Goal: Task Accomplishment & Management: Complete application form

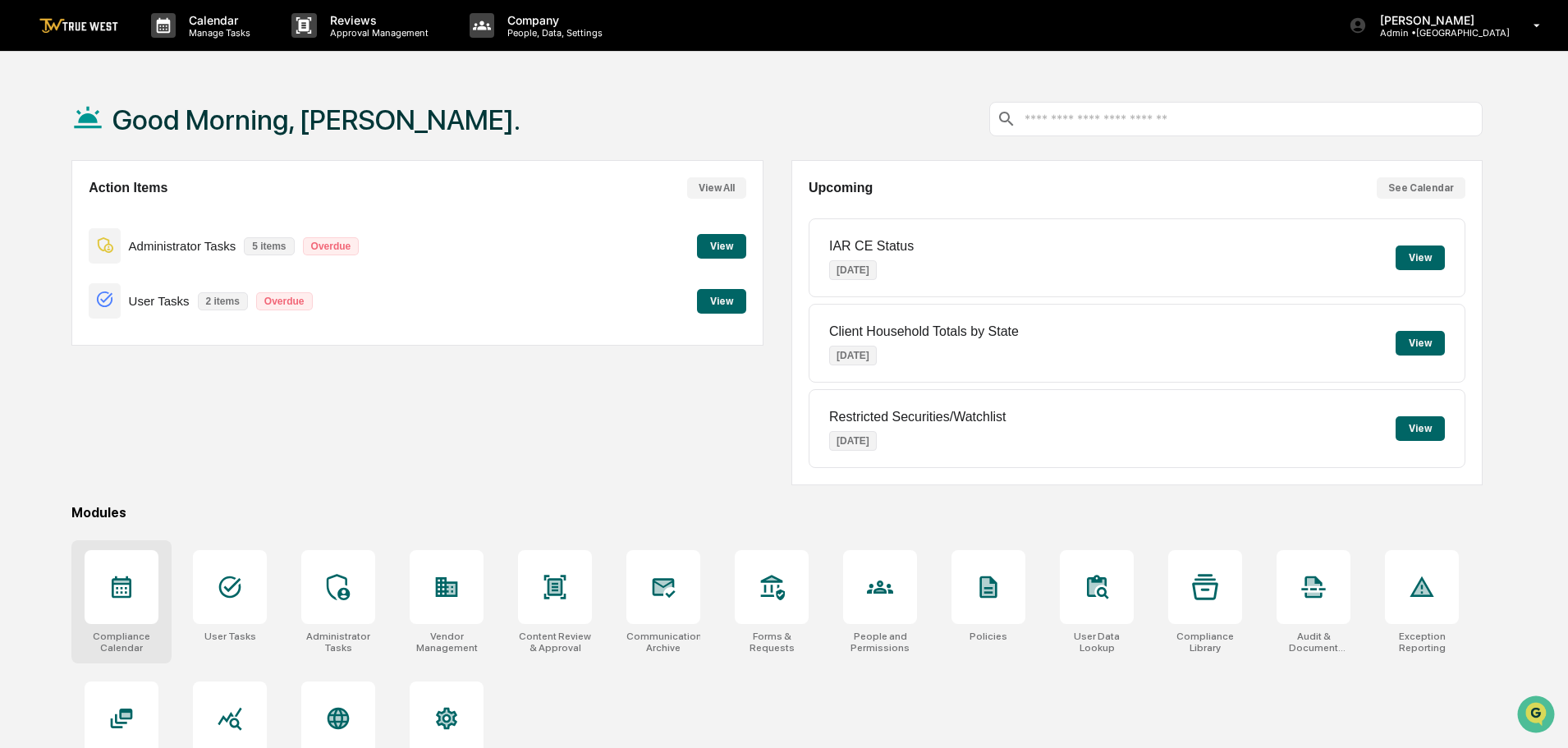
click at [118, 587] on icon at bounding box center [121, 587] width 19 height 22
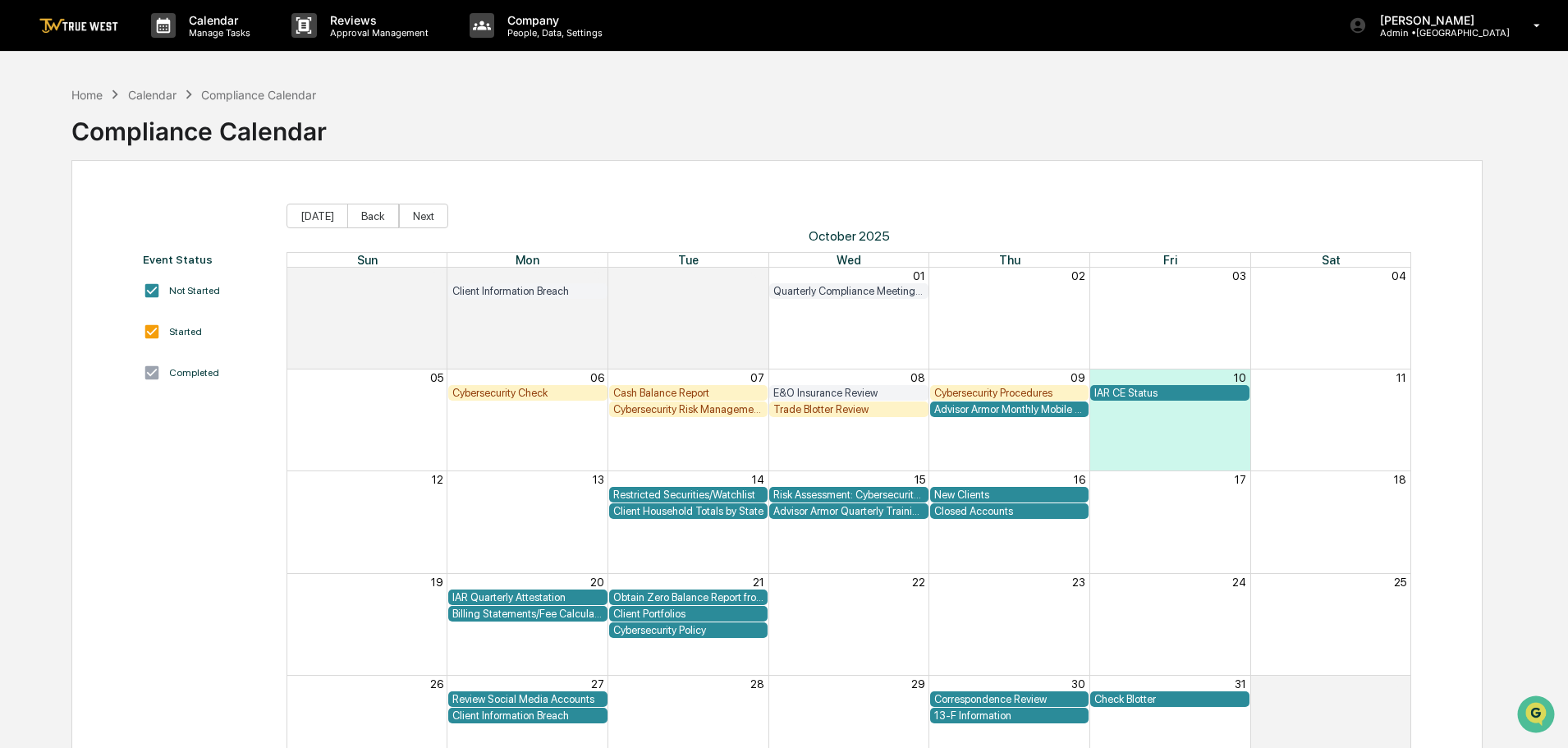
click at [1065, 695] on div "Correspondence Review" at bounding box center [1010, 698] width 151 height 12
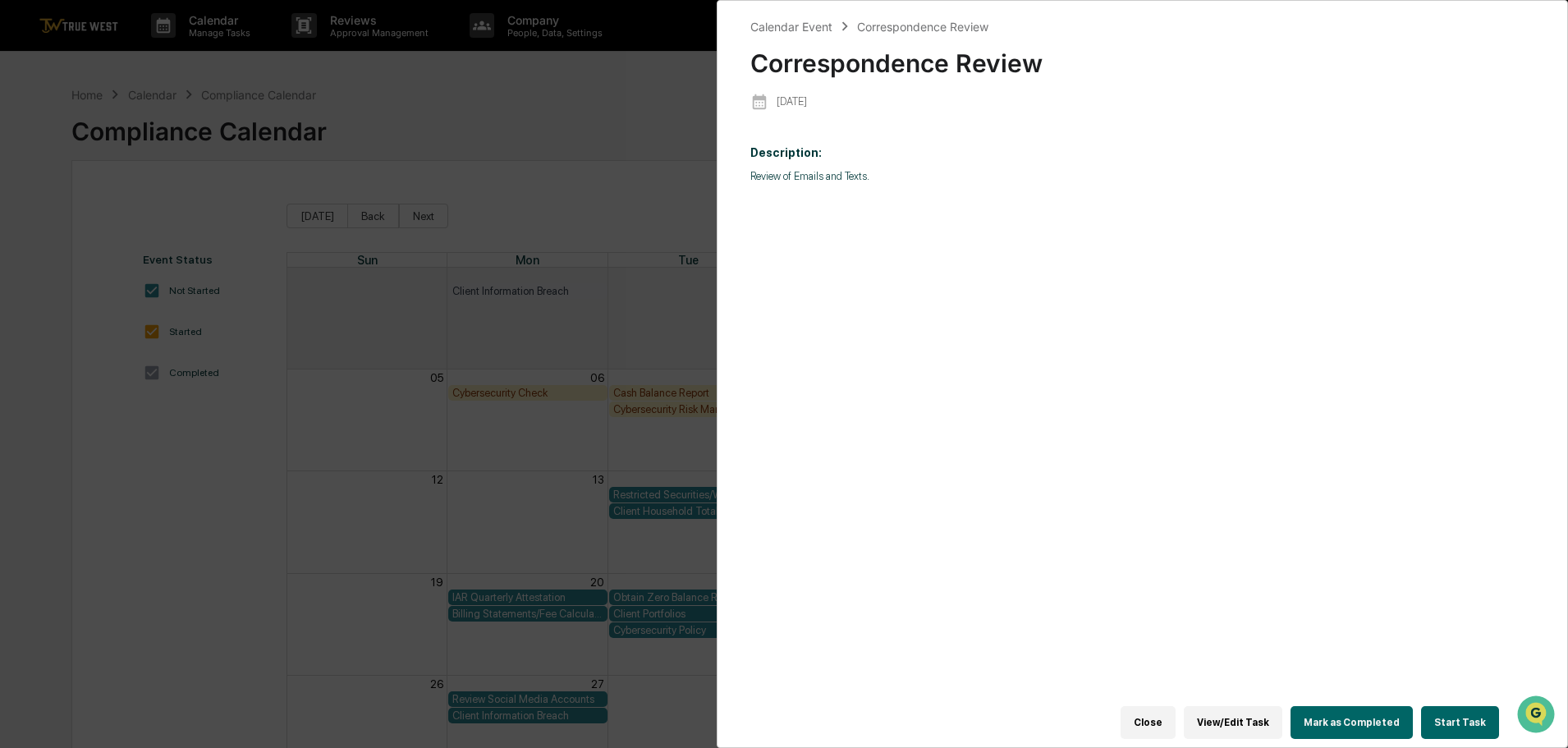
click at [1468, 712] on button "Start Task" at bounding box center [1460, 722] width 78 height 33
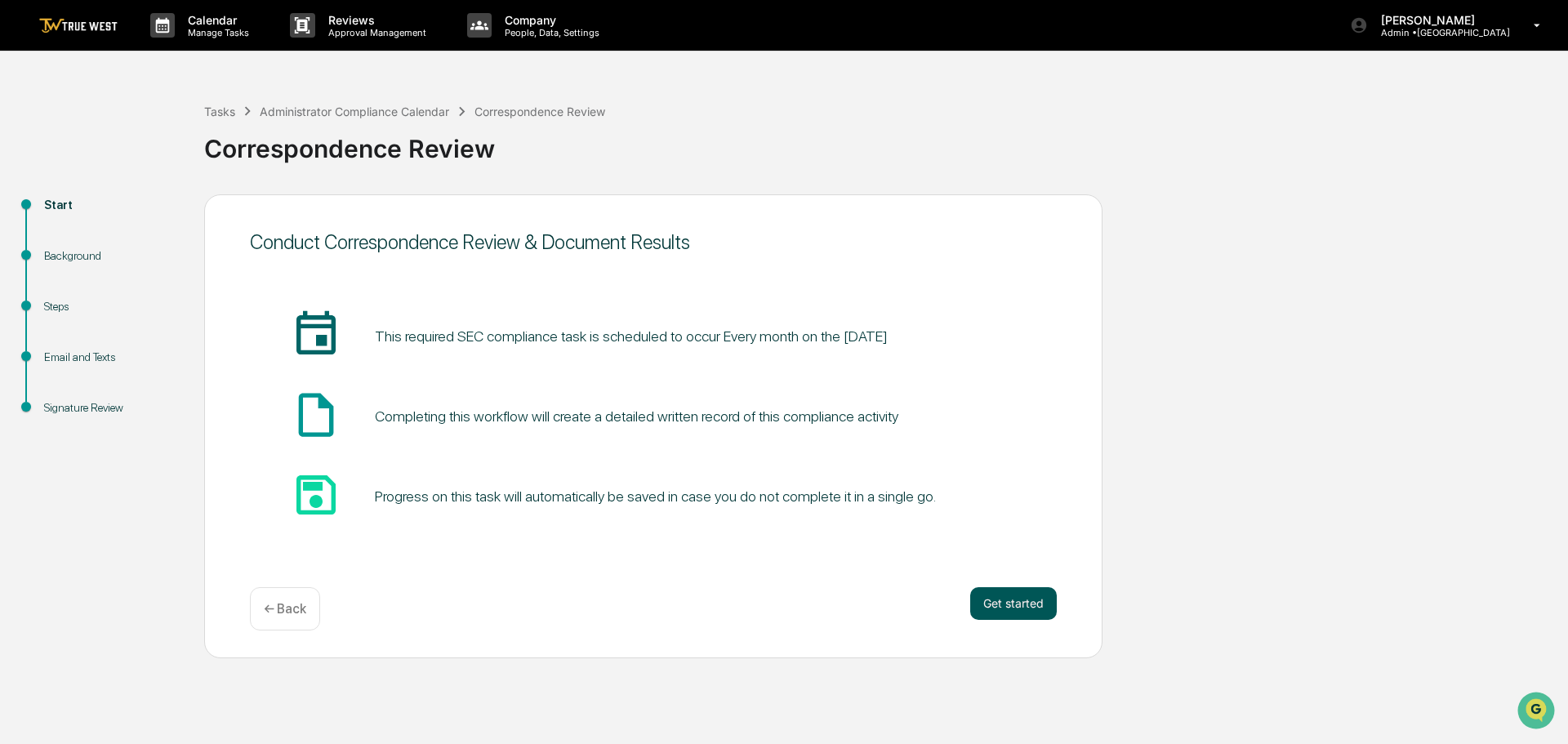
click at [1016, 602] on button "Get started" at bounding box center [1014, 603] width 87 height 33
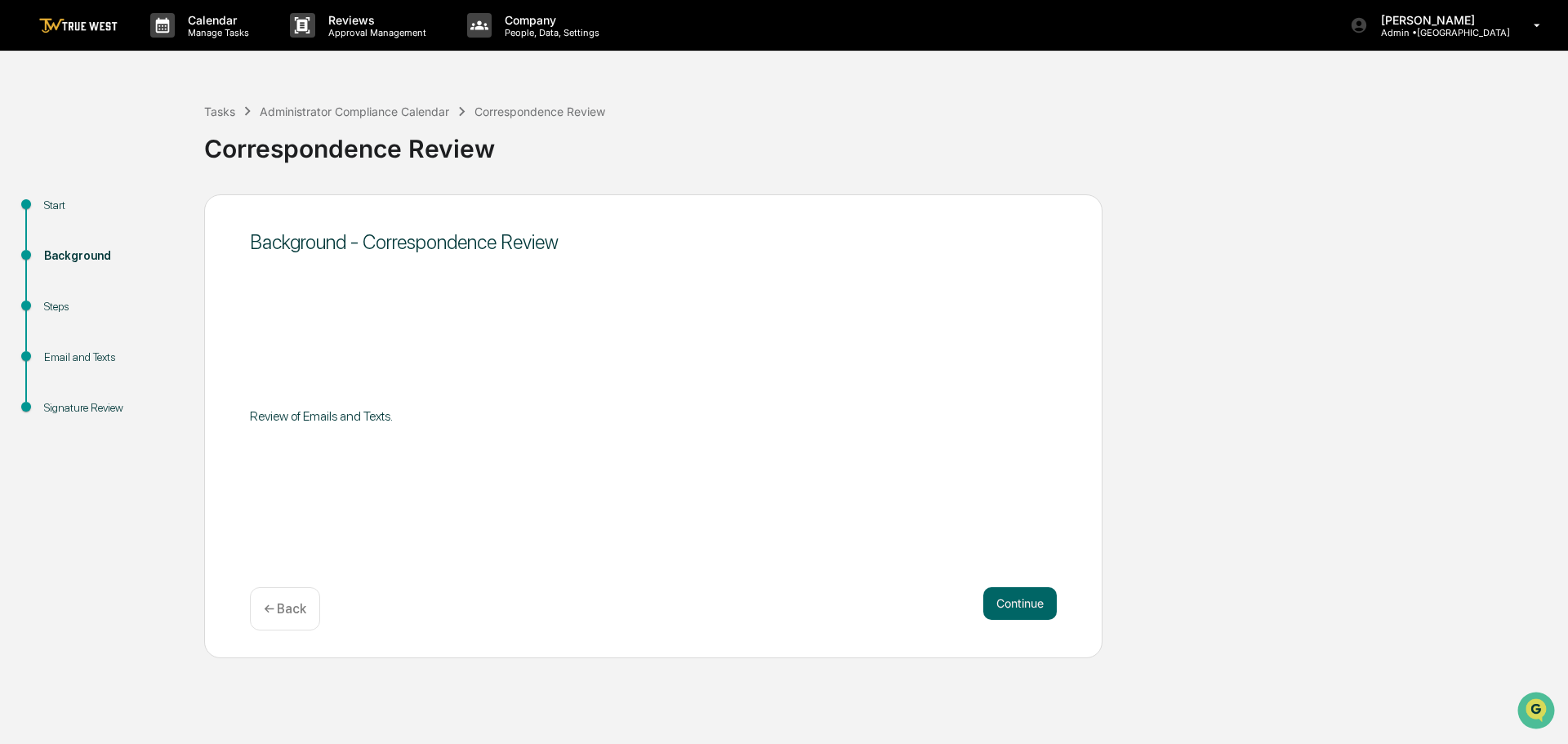
click at [1016, 602] on button "Continue" at bounding box center [1020, 603] width 74 height 33
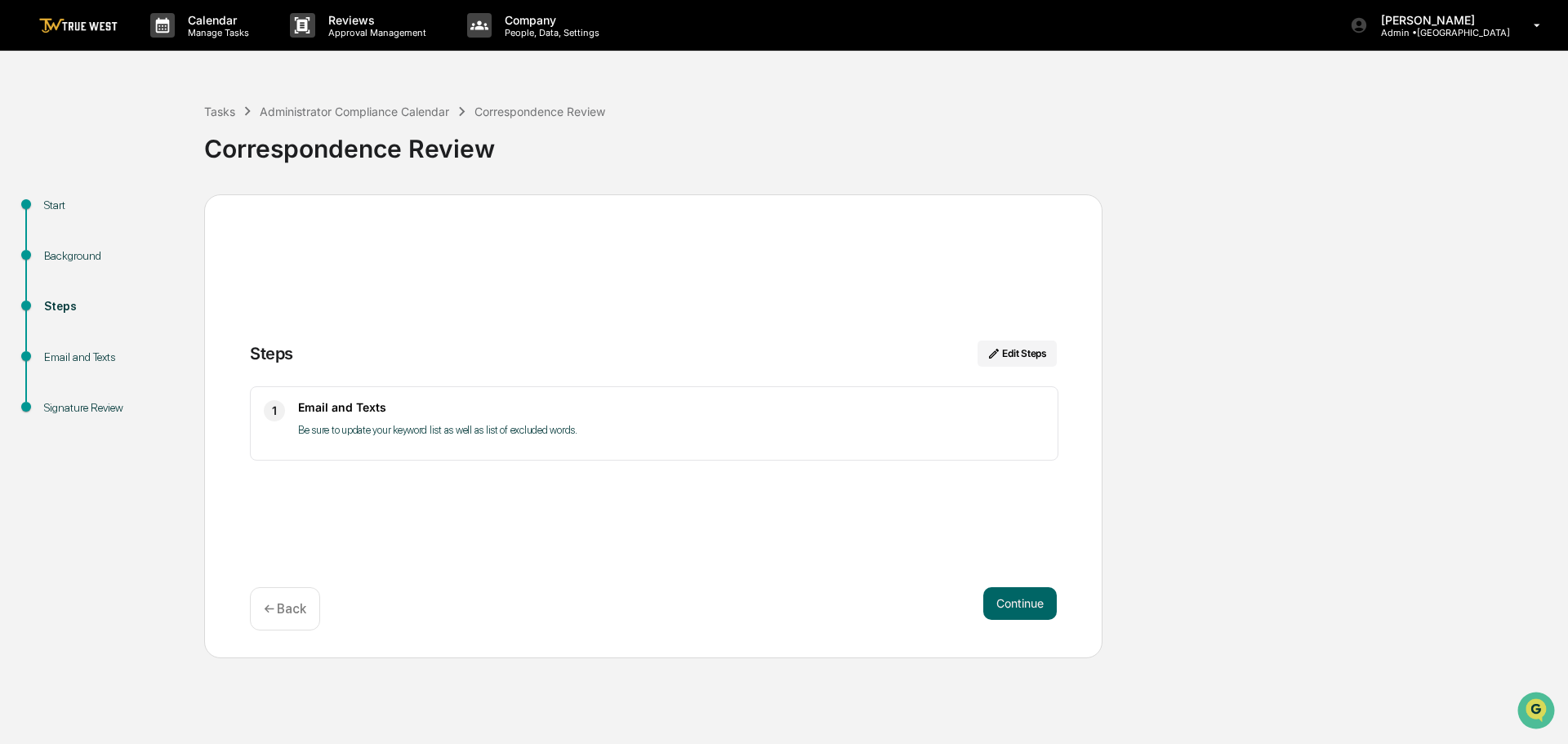
click at [1016, 602] on button "Continue" at bounding box center [1020, 603] width 74 height 33
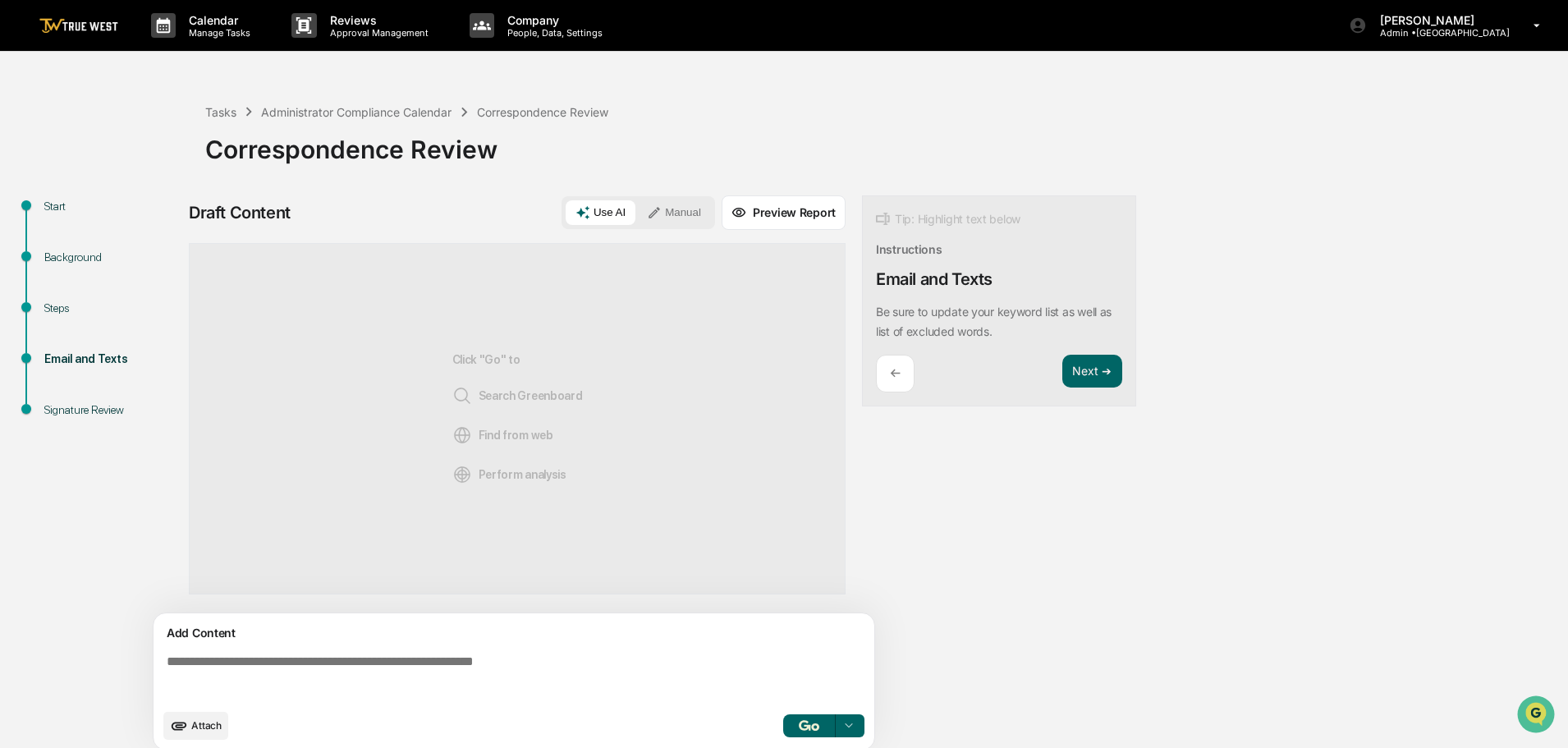
click at [666, 214] on button "Manual" at bounding box center [674, 212] width 74 height 25
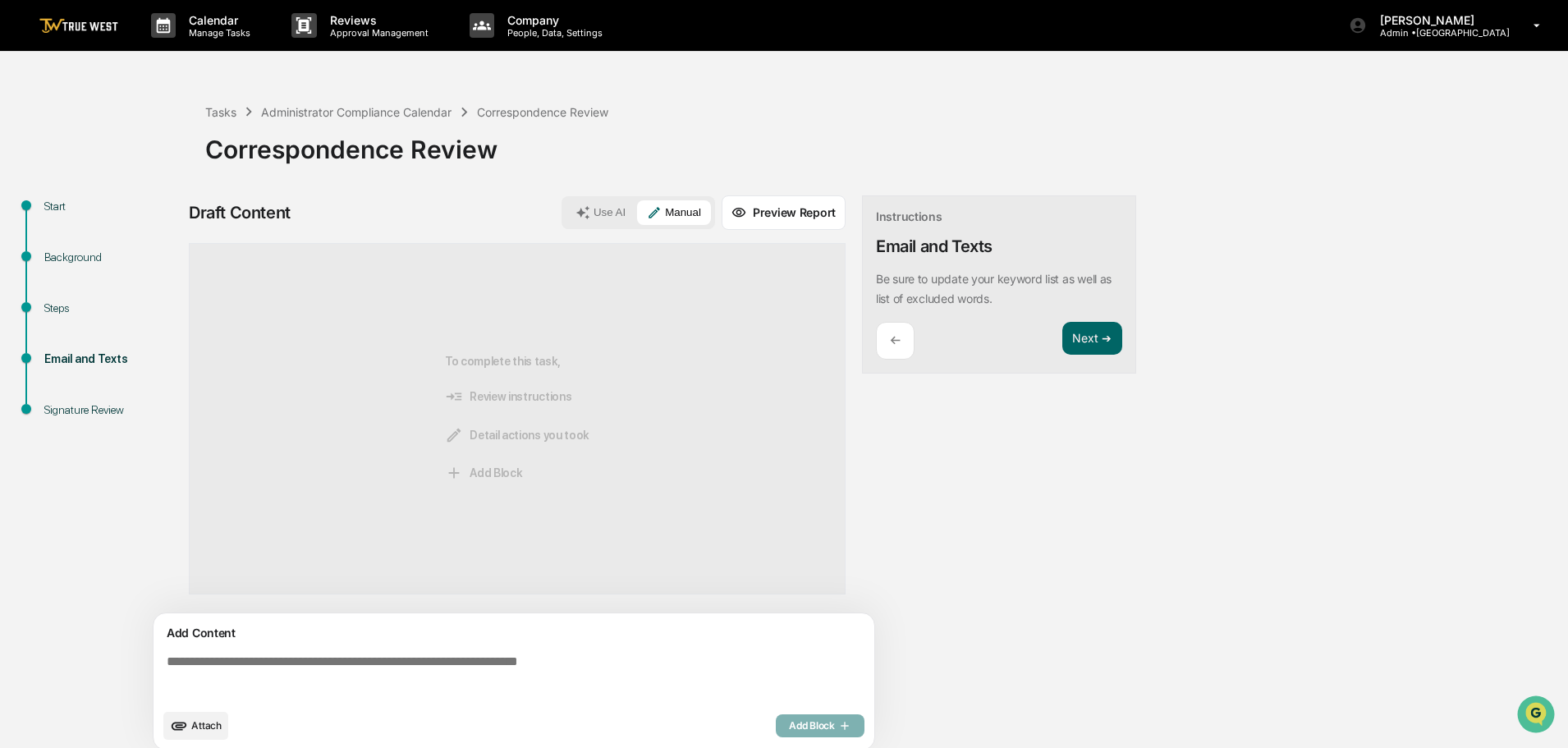
click at [166, 665] on textarea at bounding box center [517, 677] width 714 height 59
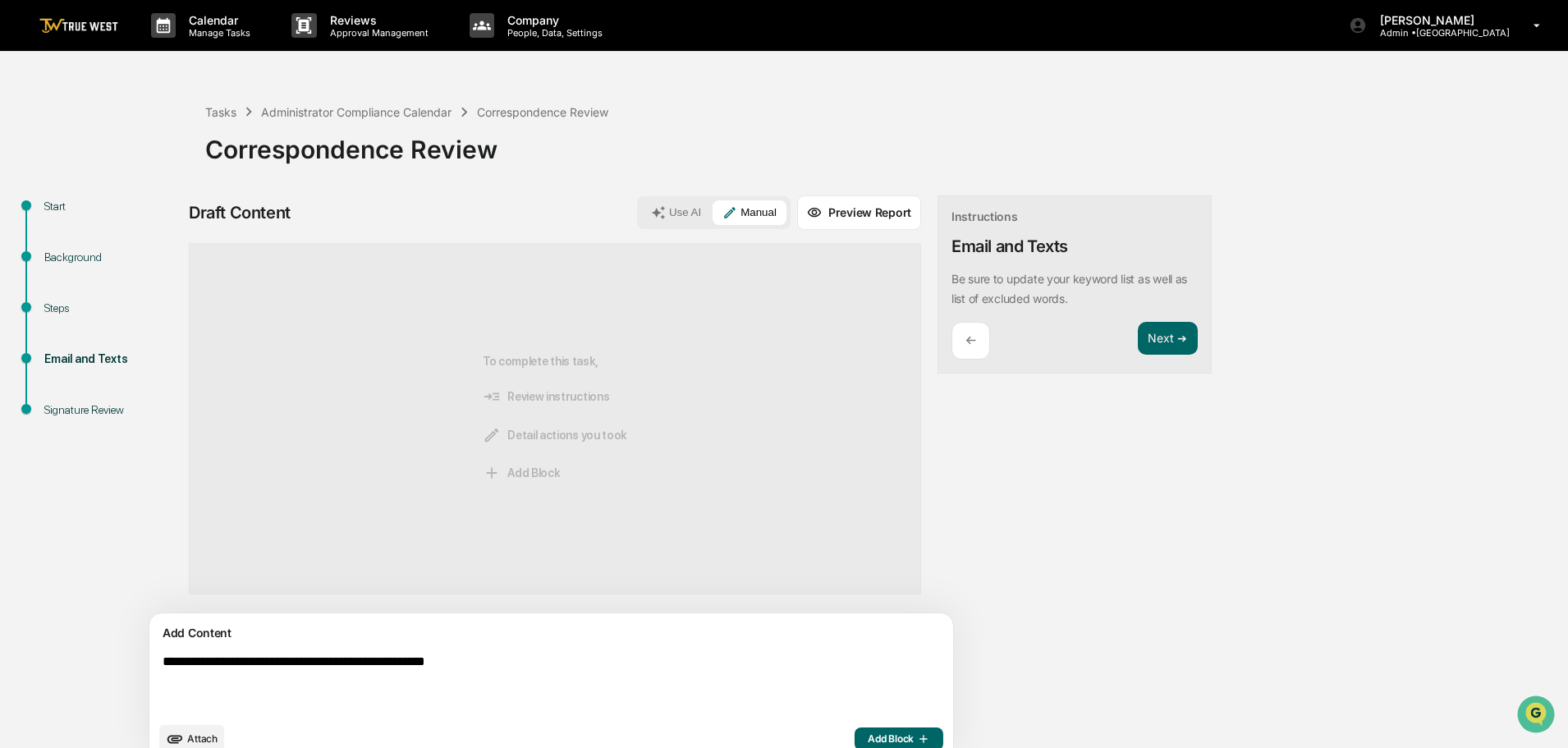
click at [296, 664] on textarea "**********" at bounding box center [513, 684] width 714 height 73
type textarea "**********"
click at [868, 735] on span "Add Block" at bounding box center [899, 739] width 62 height 13
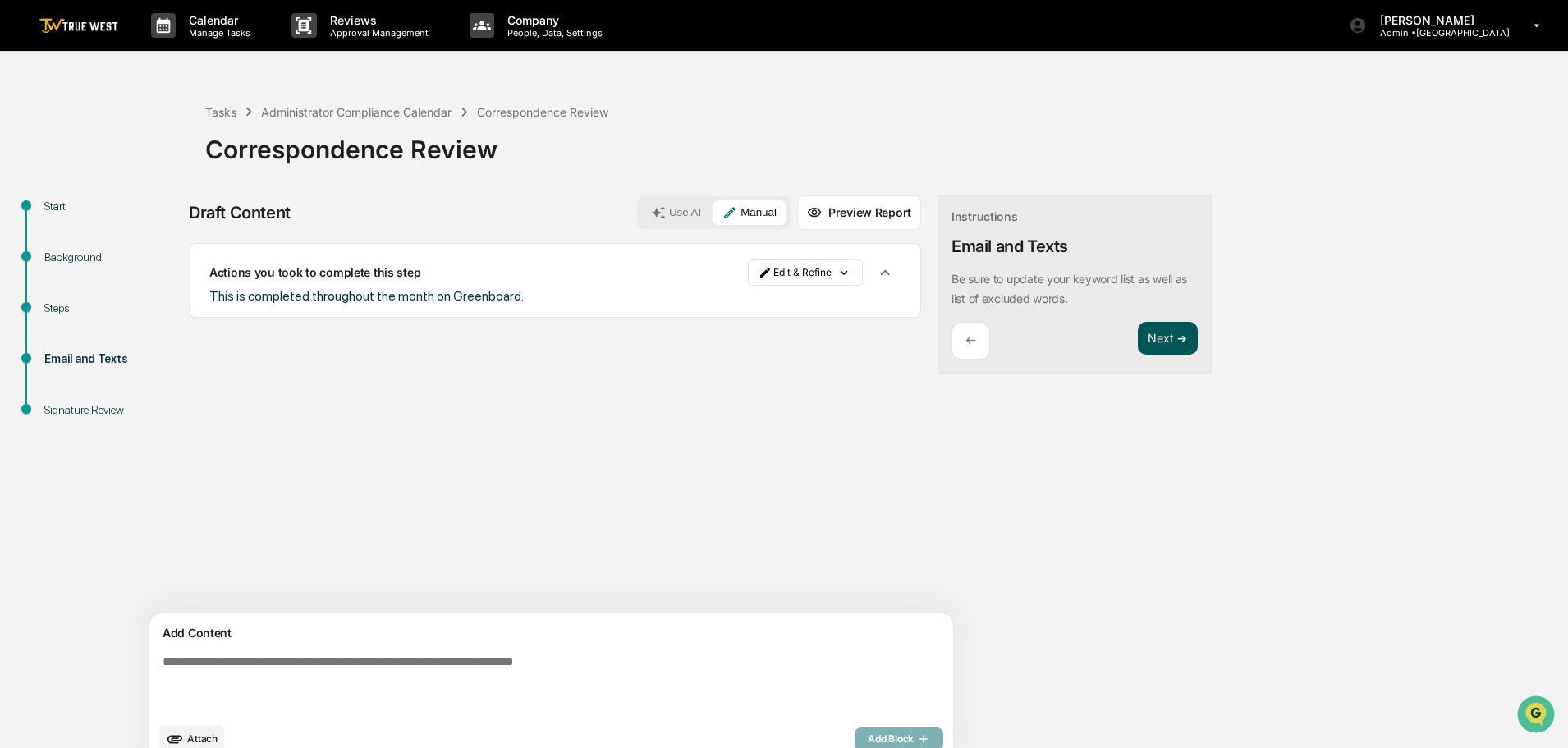
click at [1138, 334] on button "Next ➔" at bounding box center [1168, 339] width 60 height 34
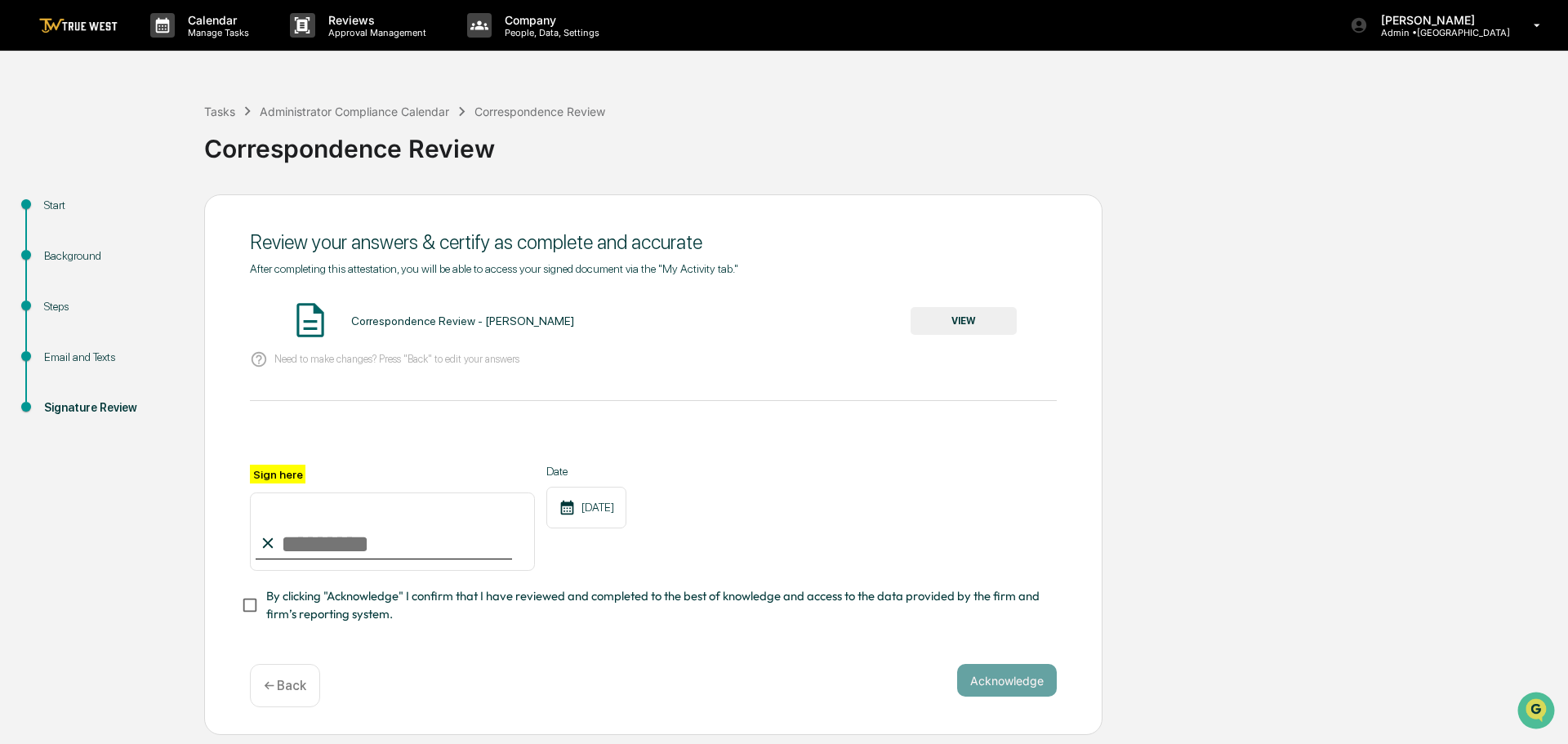
click at [987, 319] on button "VIEW" at bounding box center [963, 320] width 106 height 27
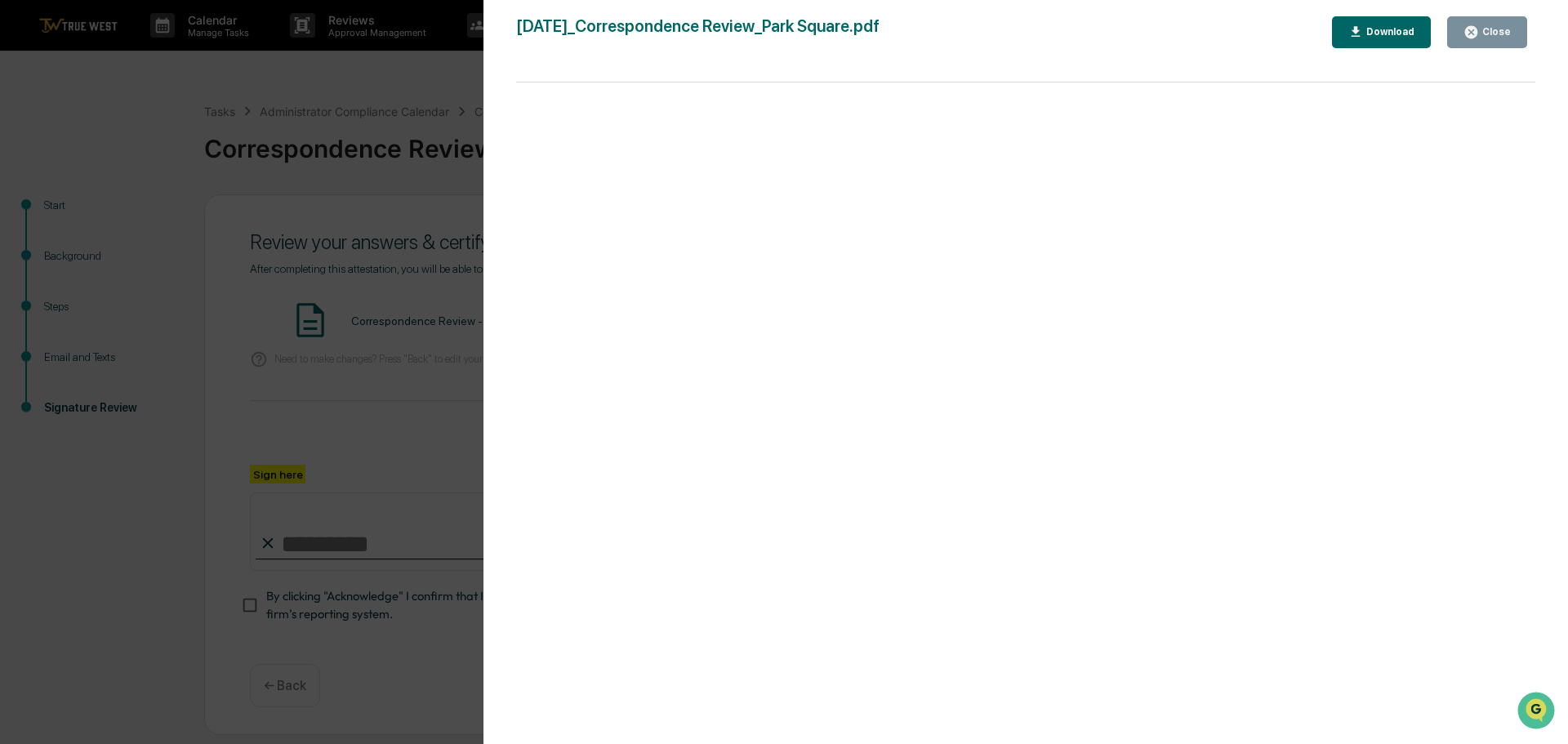
drag, startPoint x: 403, startPoint y: 72, endPoint x: 329, endPoint y: 147, distance: 105.4
click at [399, 75] on div "Version History 10/10/2025, 03:51 PM Tammy Steffen 2025-10-10_Correspondence Re…" at bounding box center [784, 372] width 1568 height 744
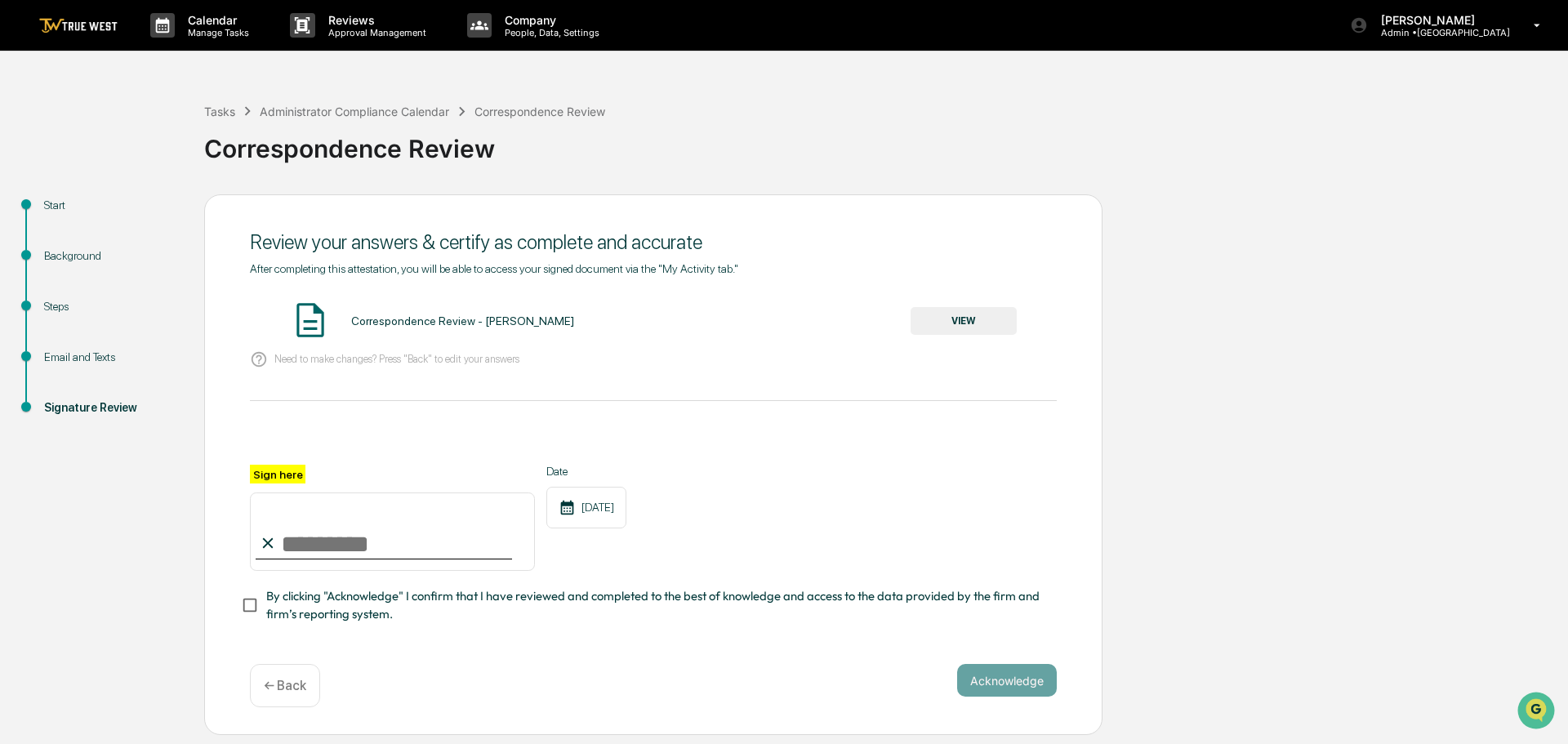
click at [341, 537] on input "Sign here" at bounding box center [393, 531] width 285 height 79
type input "**********"
click at [993, 684] on button "Acknowledge" at bounding box center [1006, 680] width 100 height 33
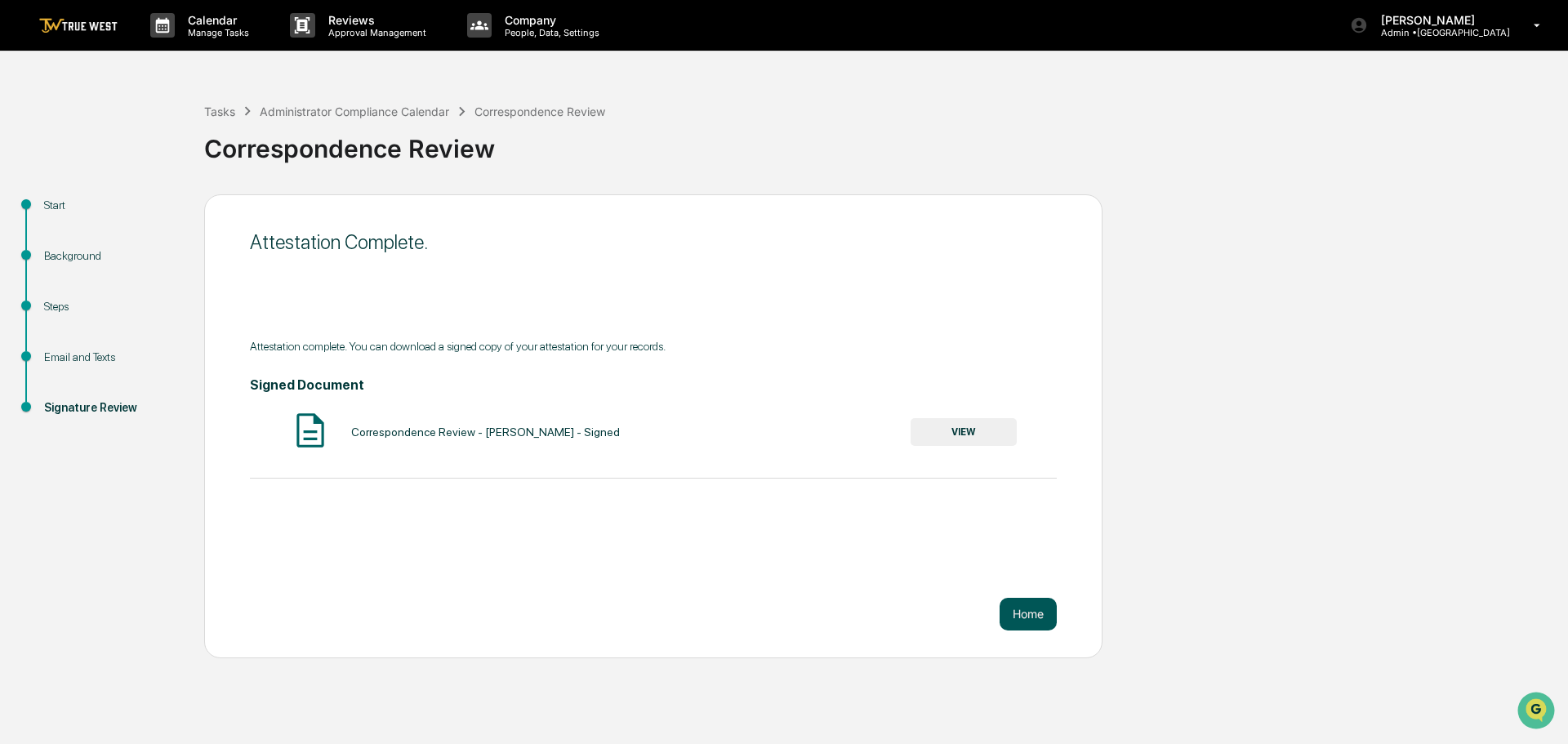
click at [1035, 612] on button "Home" at bounding box center [1028, 614] width 58 height 33
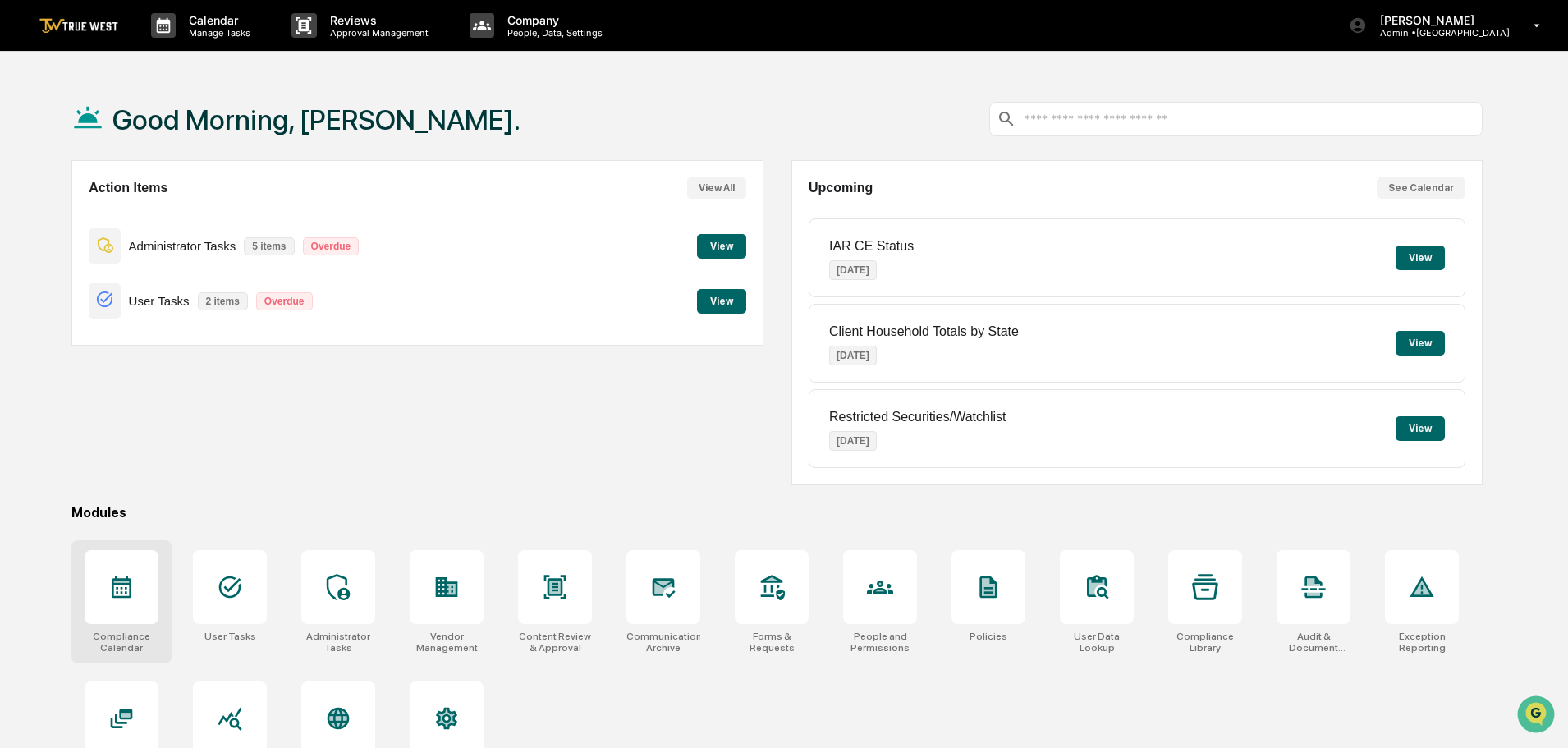
click at [118, 584] on icon at bounding box center [121, 587] width 19 height 22
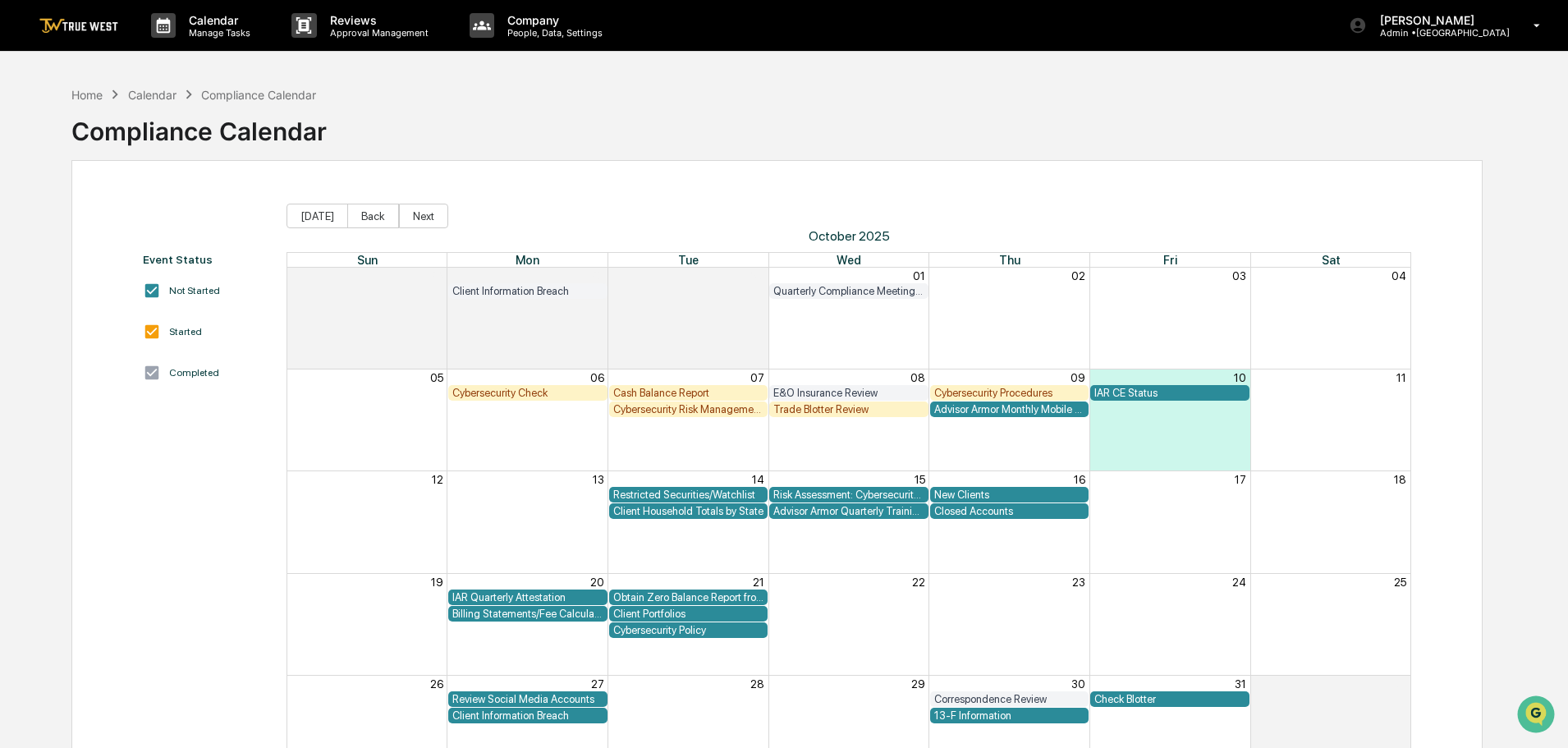
click at [949, 490] on div "New Clients" at bounding box center [1010, 494] width 151 height 12
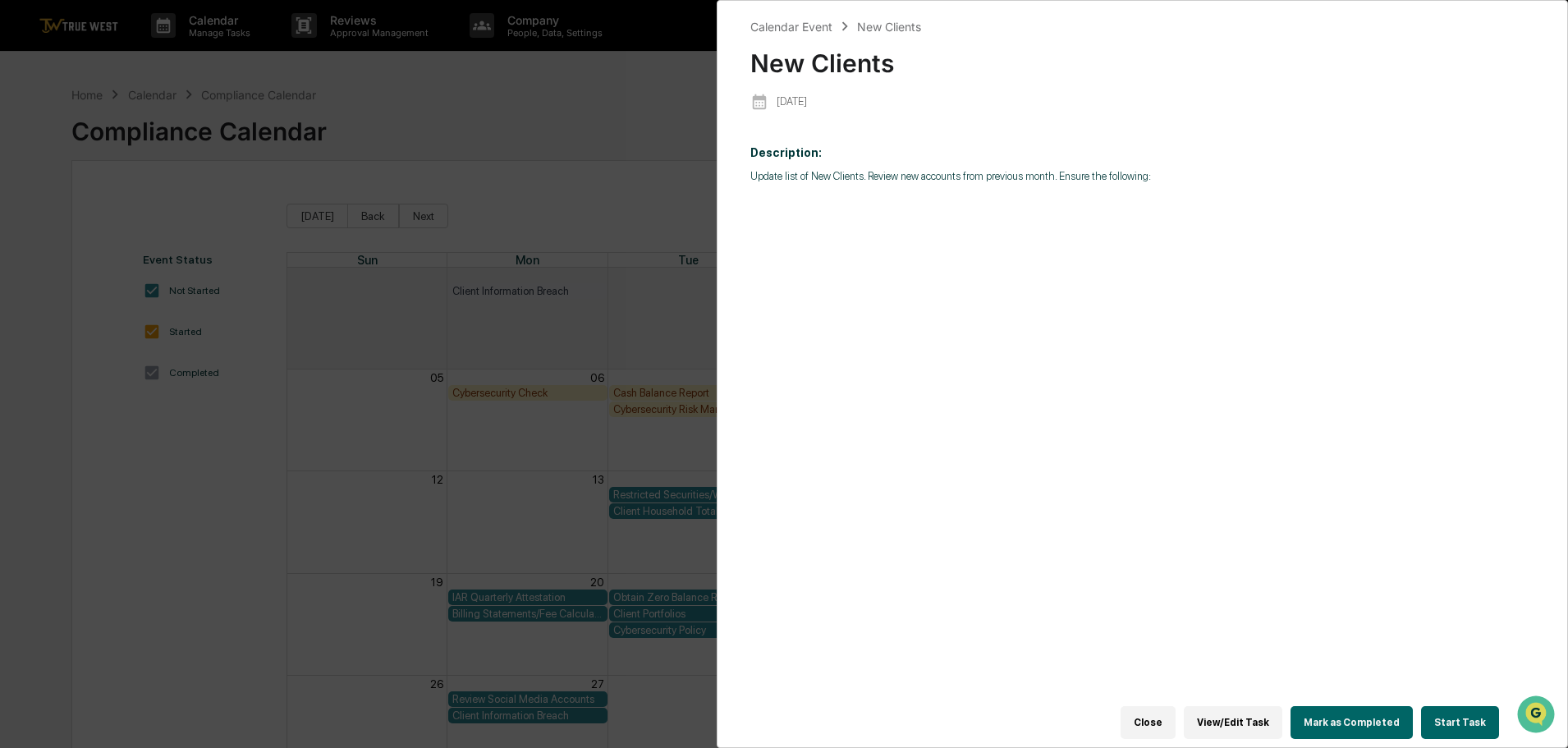
click at [1464, 712] on button "Start Task" at bounding box center [1460, 722] width 78 height 33
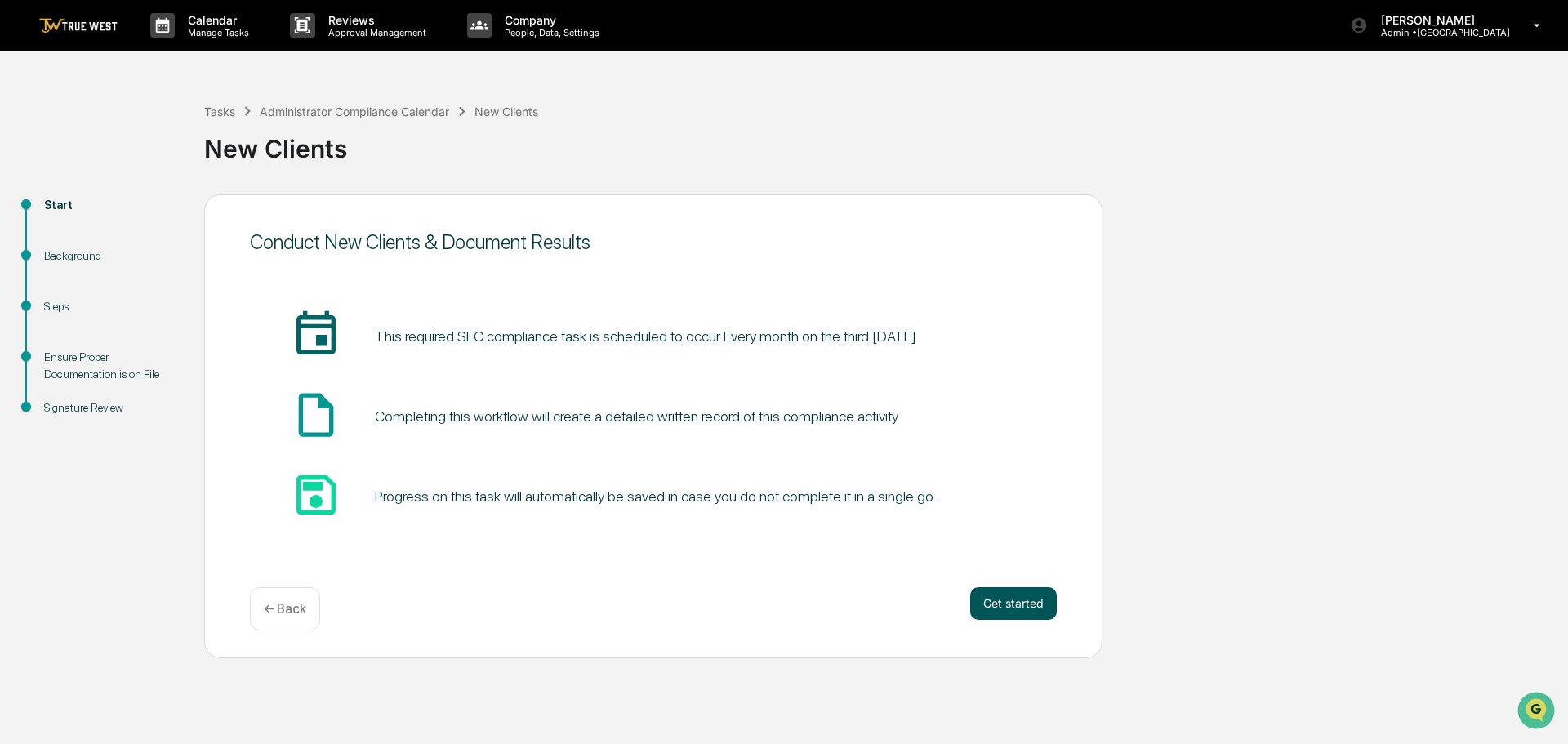
click at [1018, 599] on button "Get started" at bounding box center [1014, 603] width 87 height 33
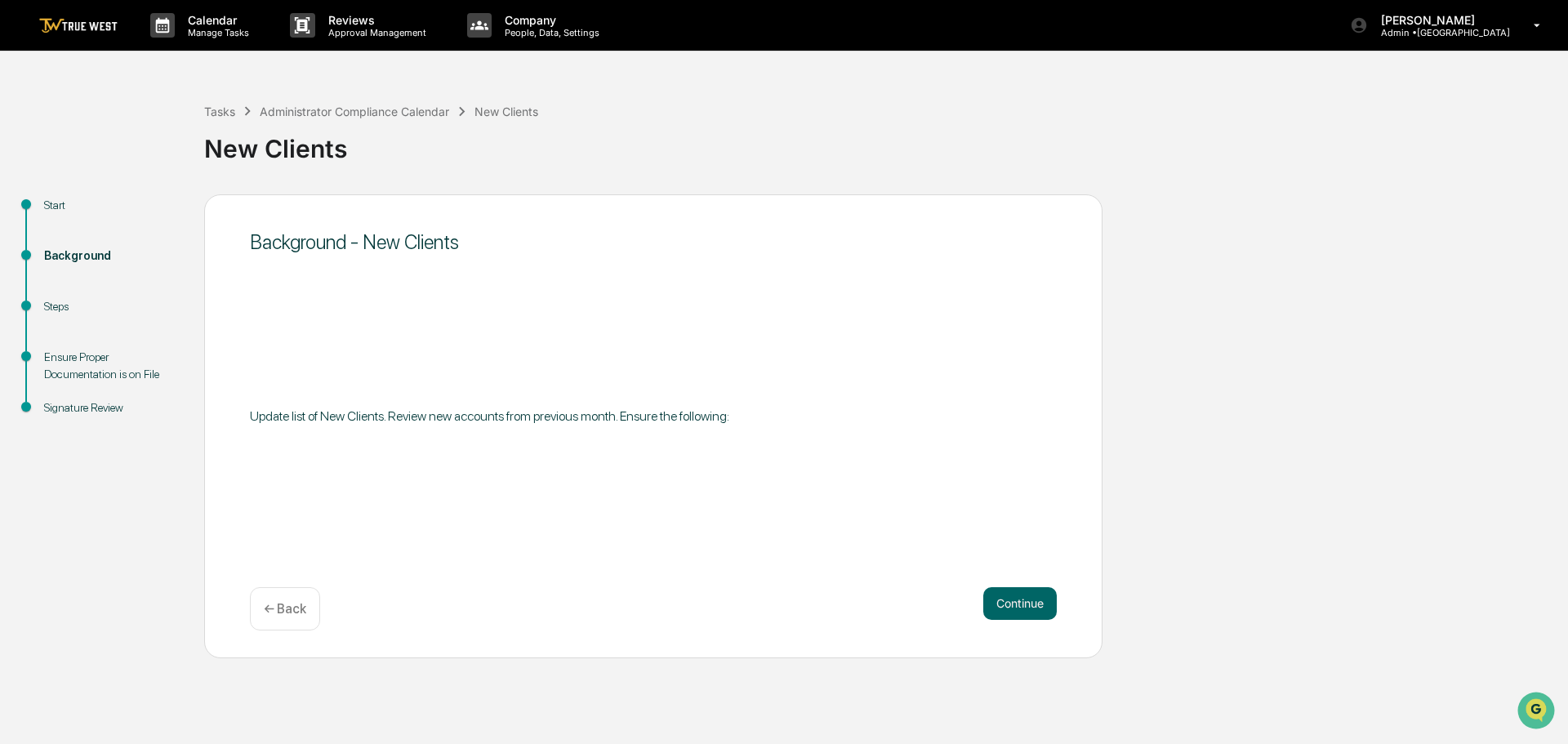
click at [1018, 599] on button "Continue" at bounding box center [1020, 603] width 74 height 33
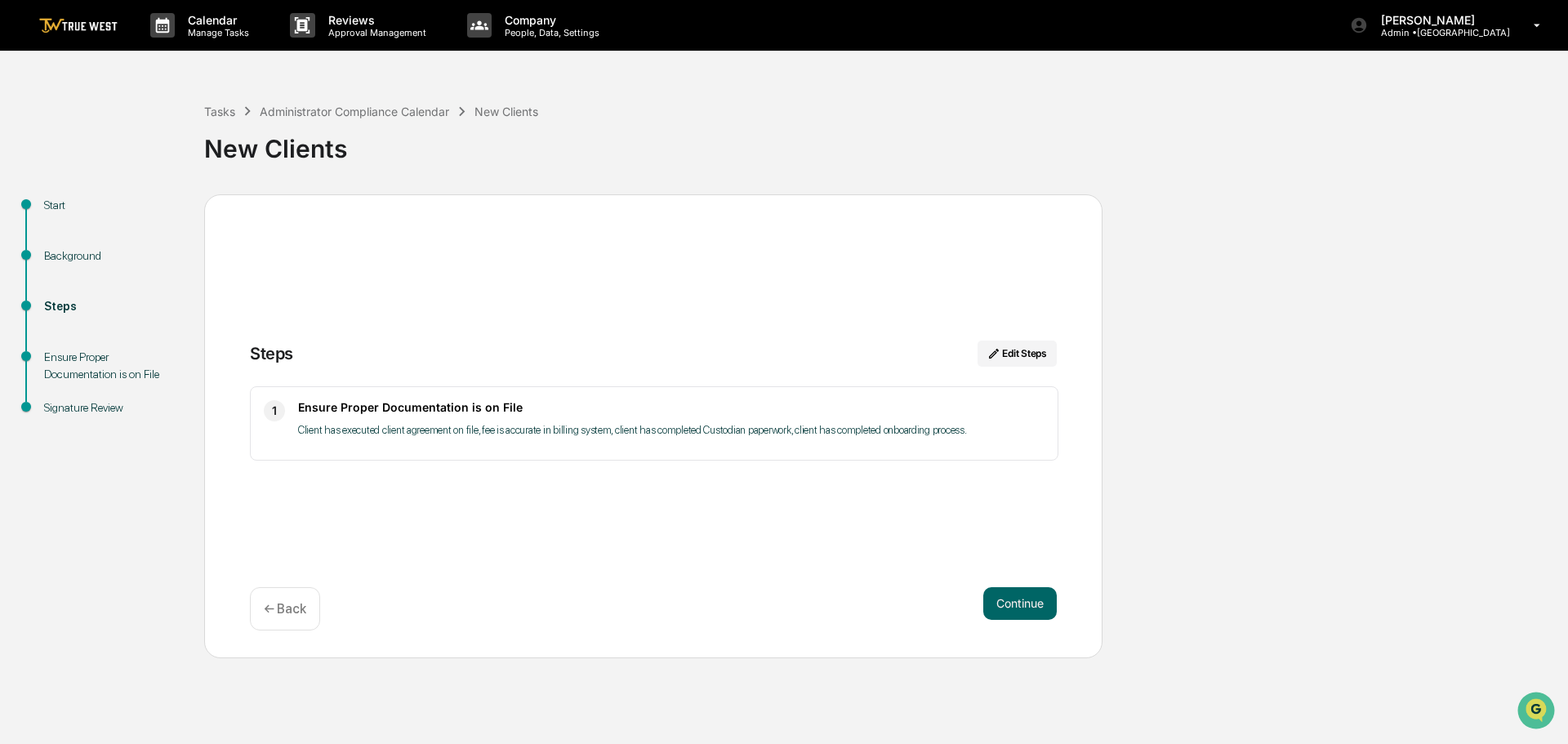
click at [1018, 599] on button "Continue" at bounding box center [1020, 603] width 74 height 33
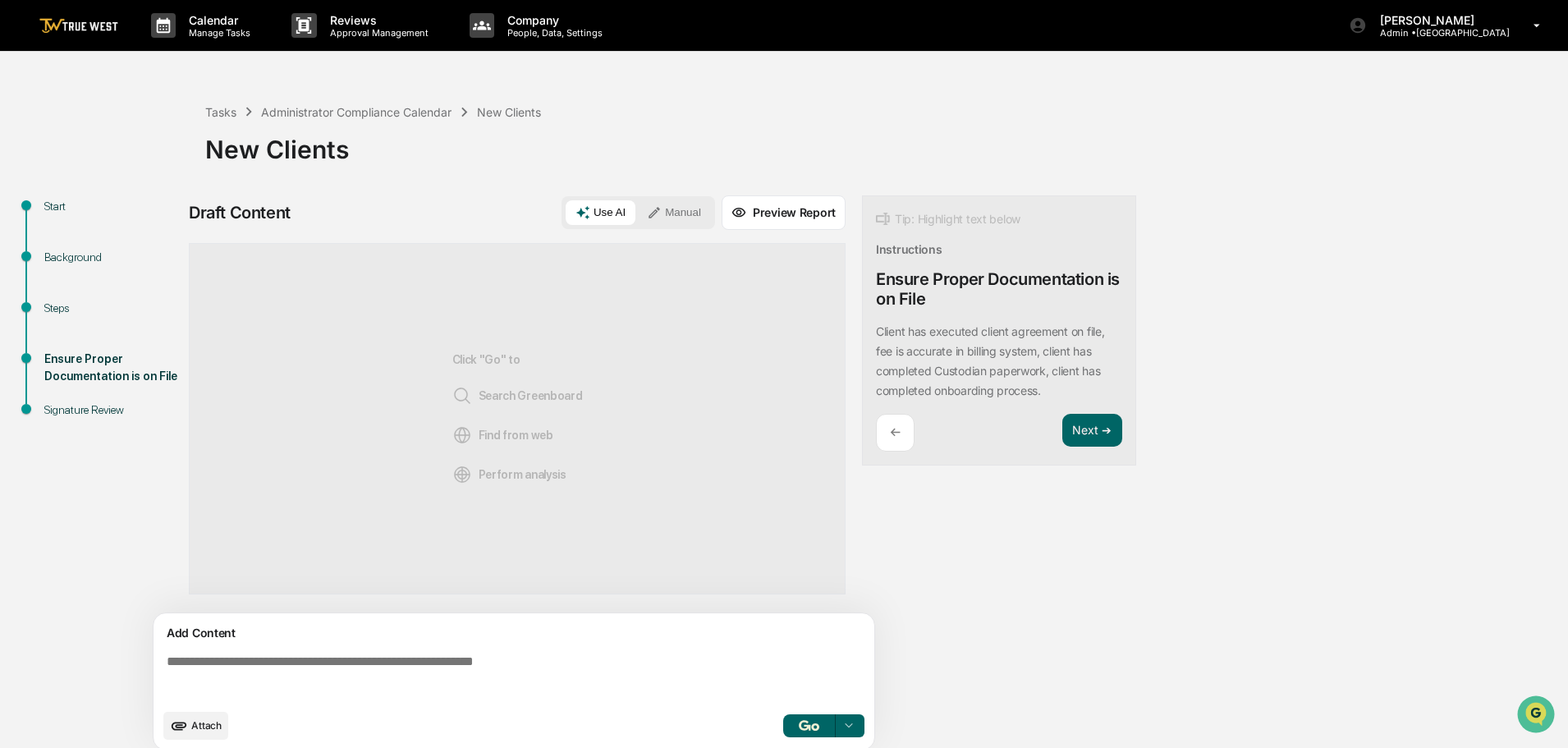
click at [678, 210] on button "Manual" at bounding box center [674, 212] width 74 height 25
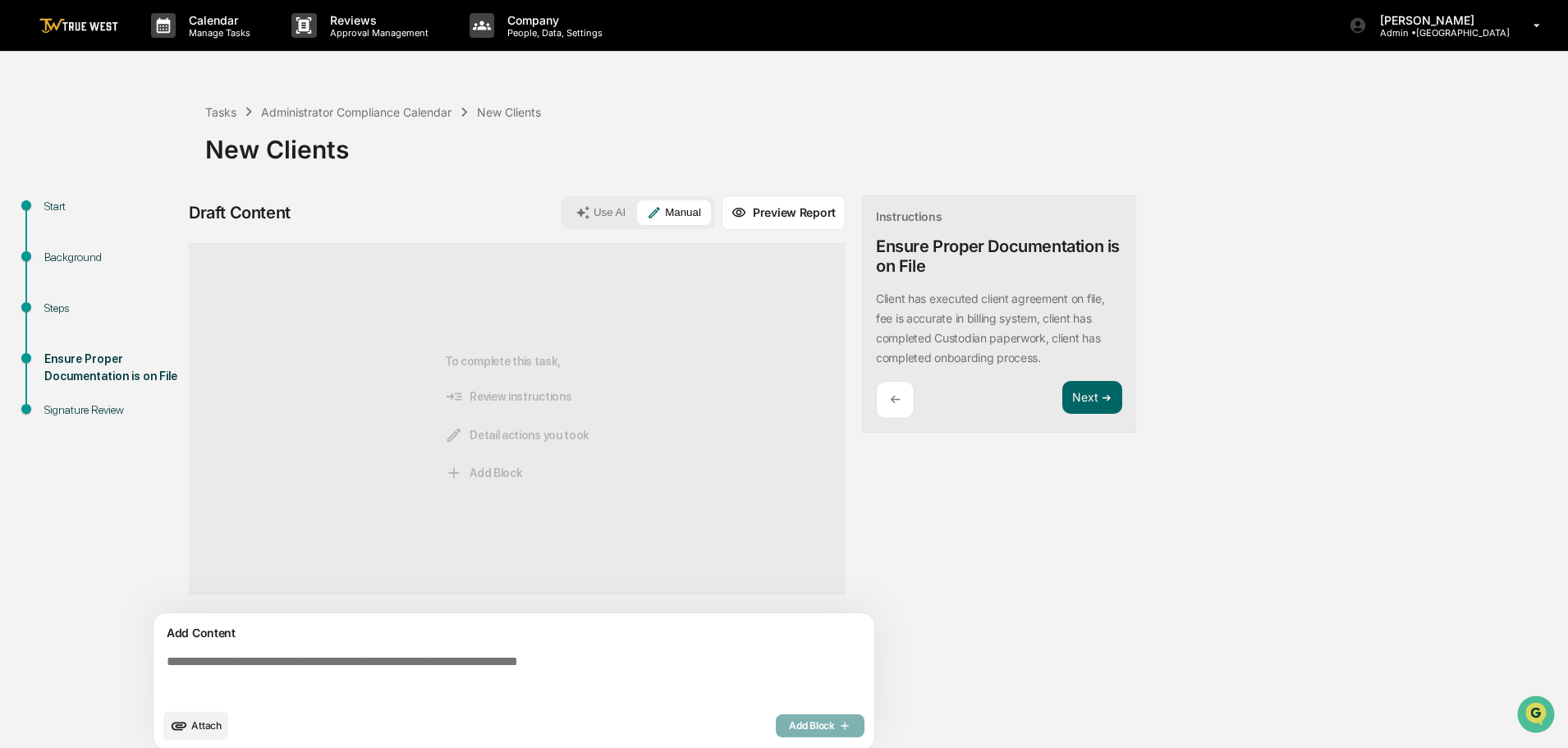
click at [165, 660] on textarea at bounding box center [517, 677] width 714 height 59
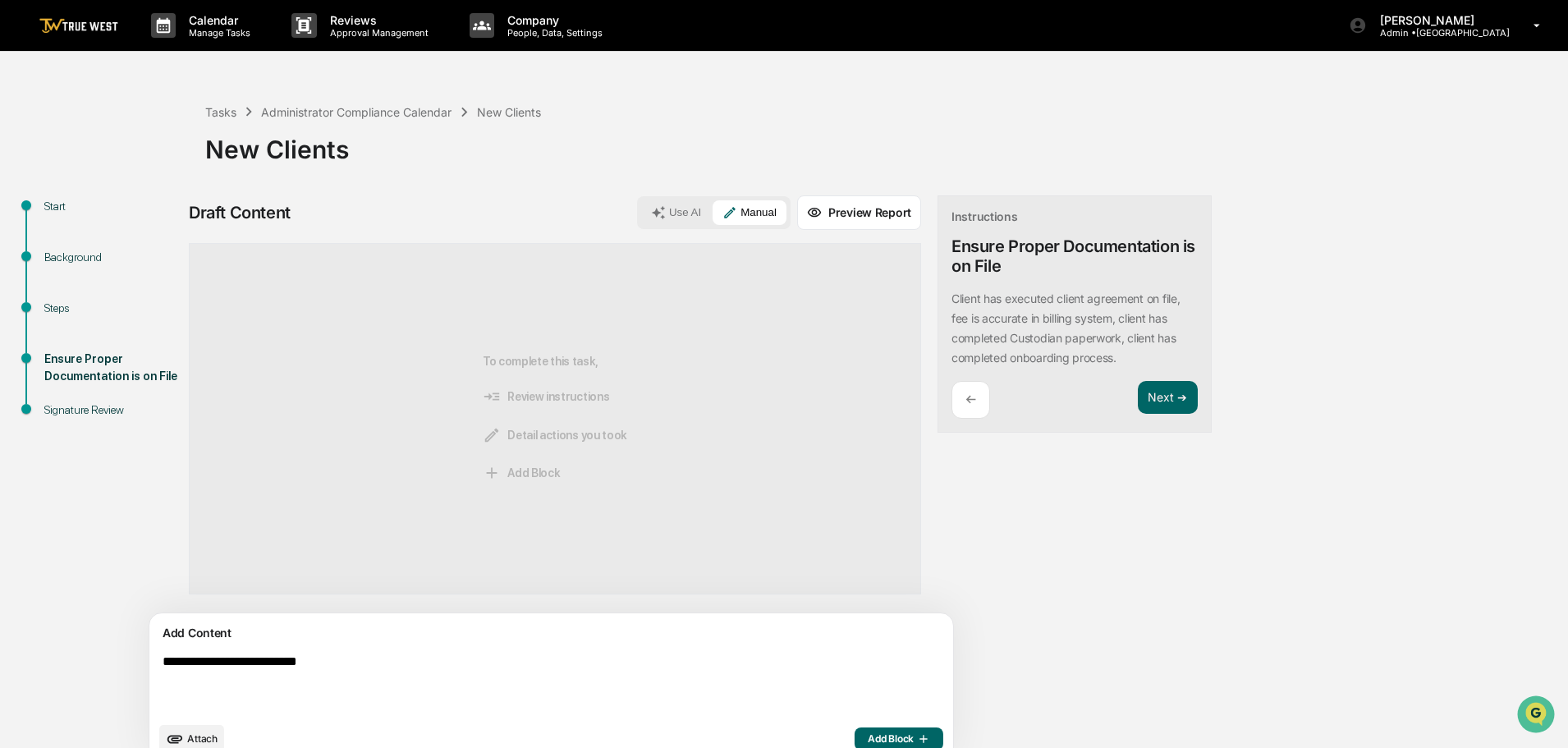
type textarea "**********"
click at [855, 731] on button "Add Block" at bounding box center [899, 739] width 89 height 23
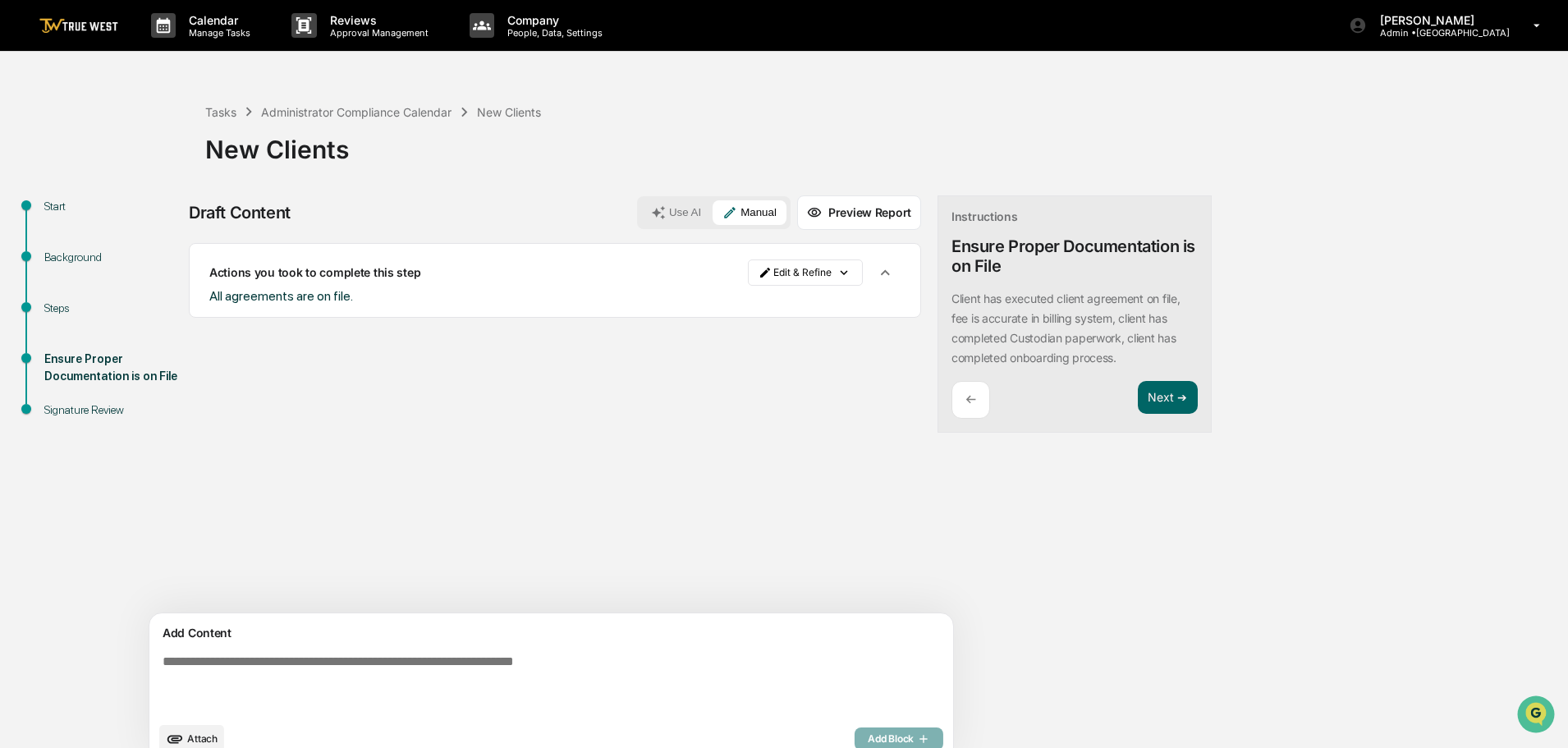
click at [205, 731] on button "Attach" at bounding box center [192, 739] width 65 height 28
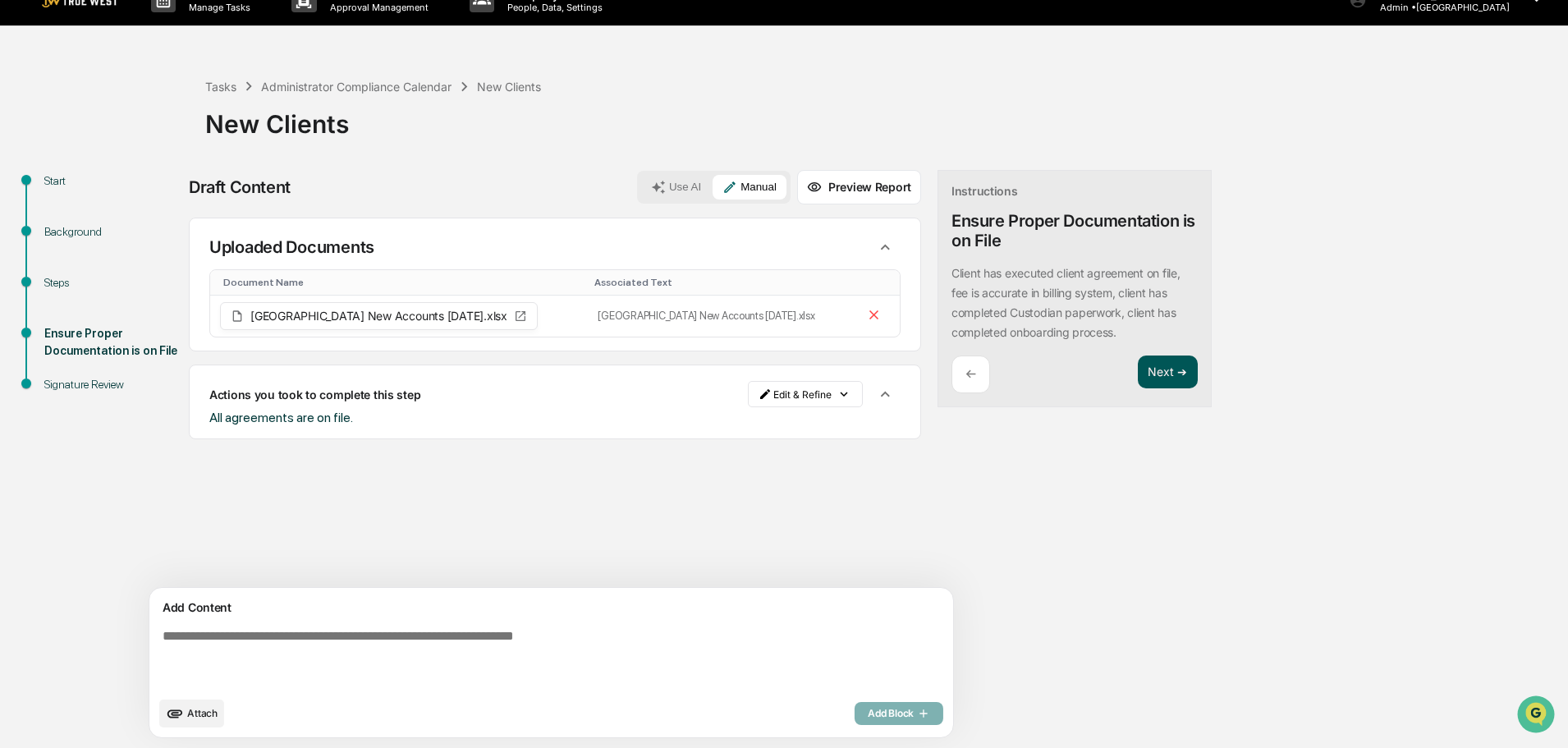
click at [1138, 361] on button "Next ➔" at bounding box center [1168, 372] width 60 height 34
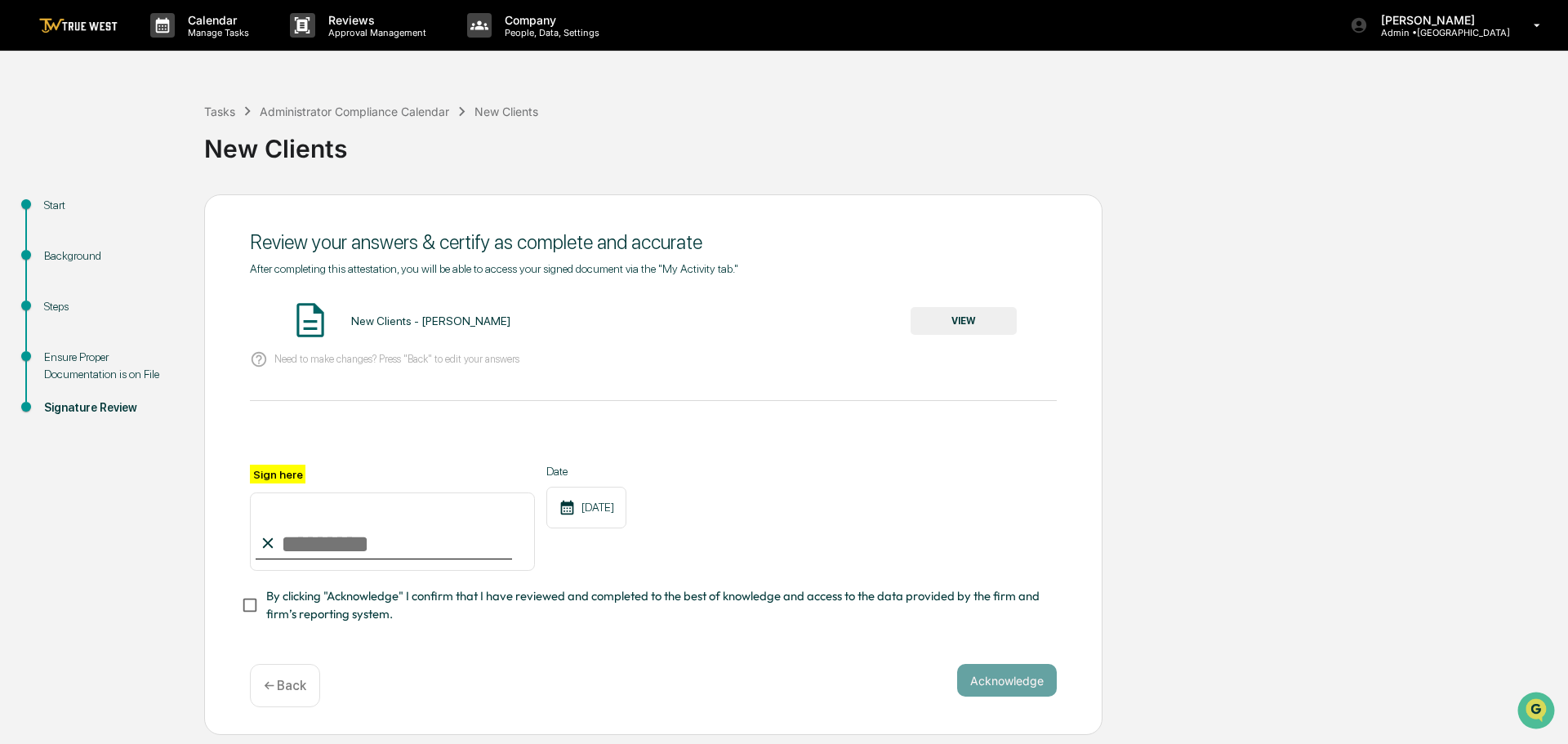
click at [971, 320] on button "VIEW" at bounding box center [963, 320] width 106 height 27
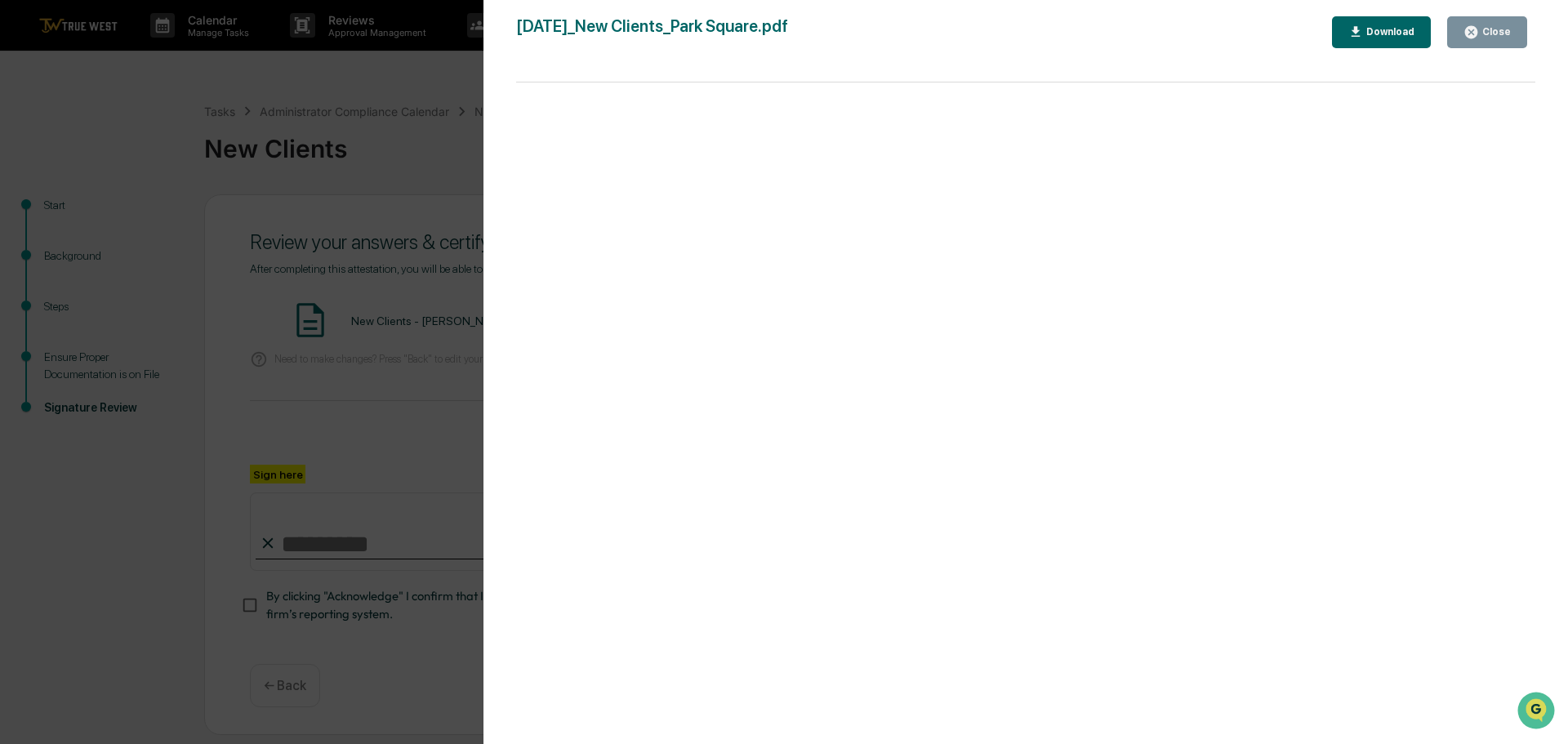
click at [402, 158] on div "Version History 10/10/2025, 03:53 PM Tammy Steffen 2025-10-10_New Clients_Park …" at bounding box center [784, 372] width 1568 height 744
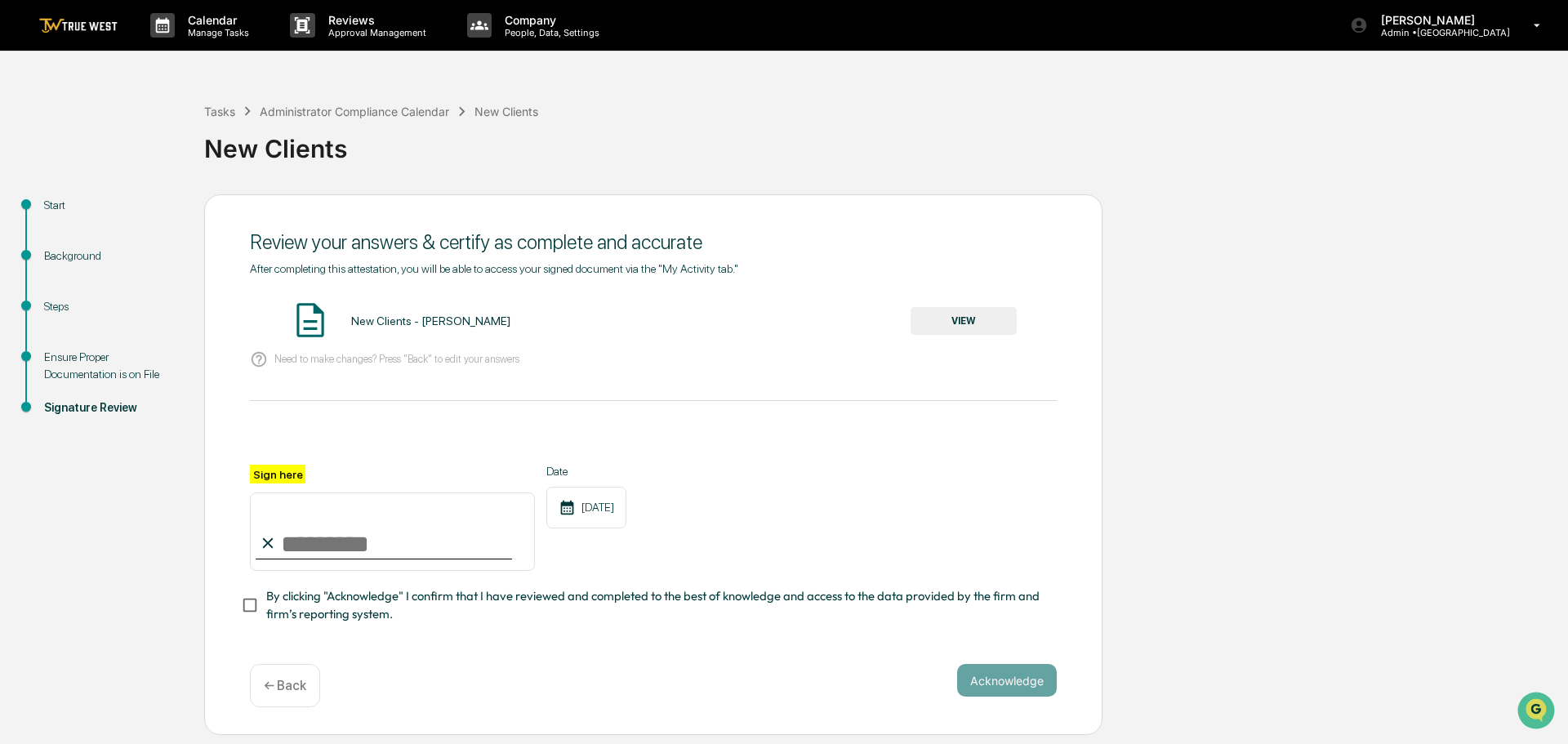
click at [343, 536] on input "Sign here" at bounding box center [393, 531] width 285 height 79
type input "**********"
click at [1027, 684] on button "Acknowledge" at bounding box center [1006, 680] width 100 height 33
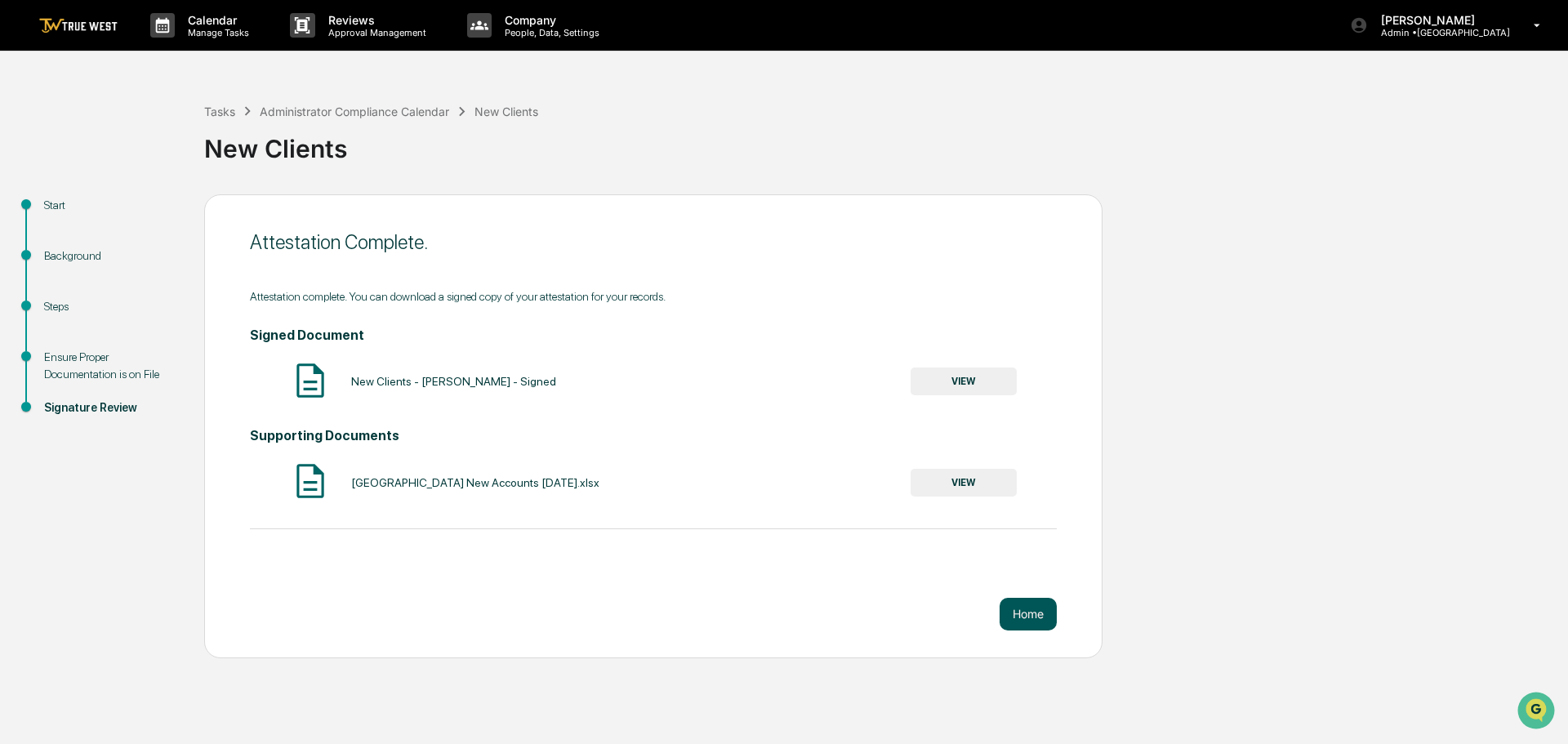
click at [1013, 613] on button "Home" at bounding box center [1028, 614] width 58 height 33
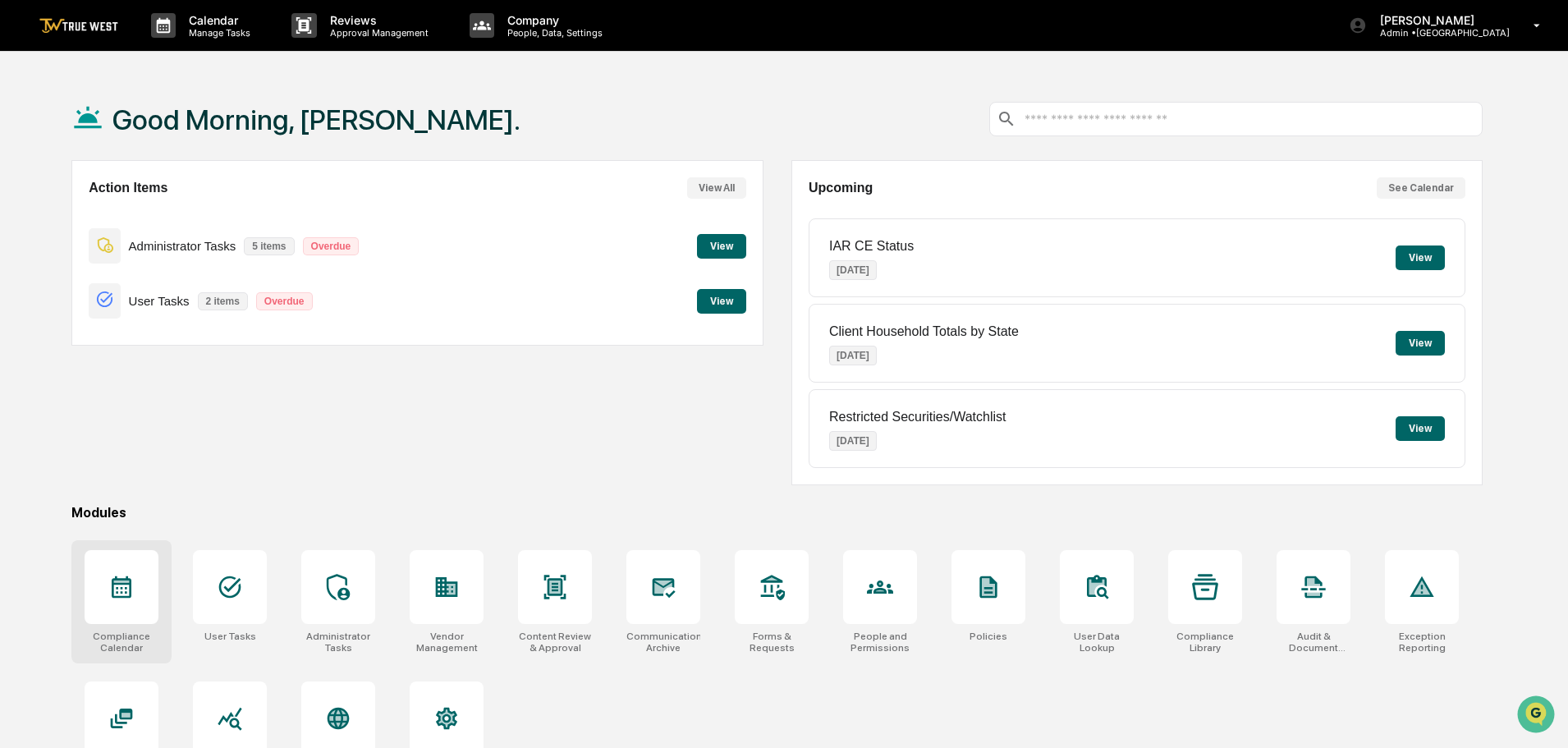
click at [116, 587] on icon at bounding box center [121, 586] width 27 height 27
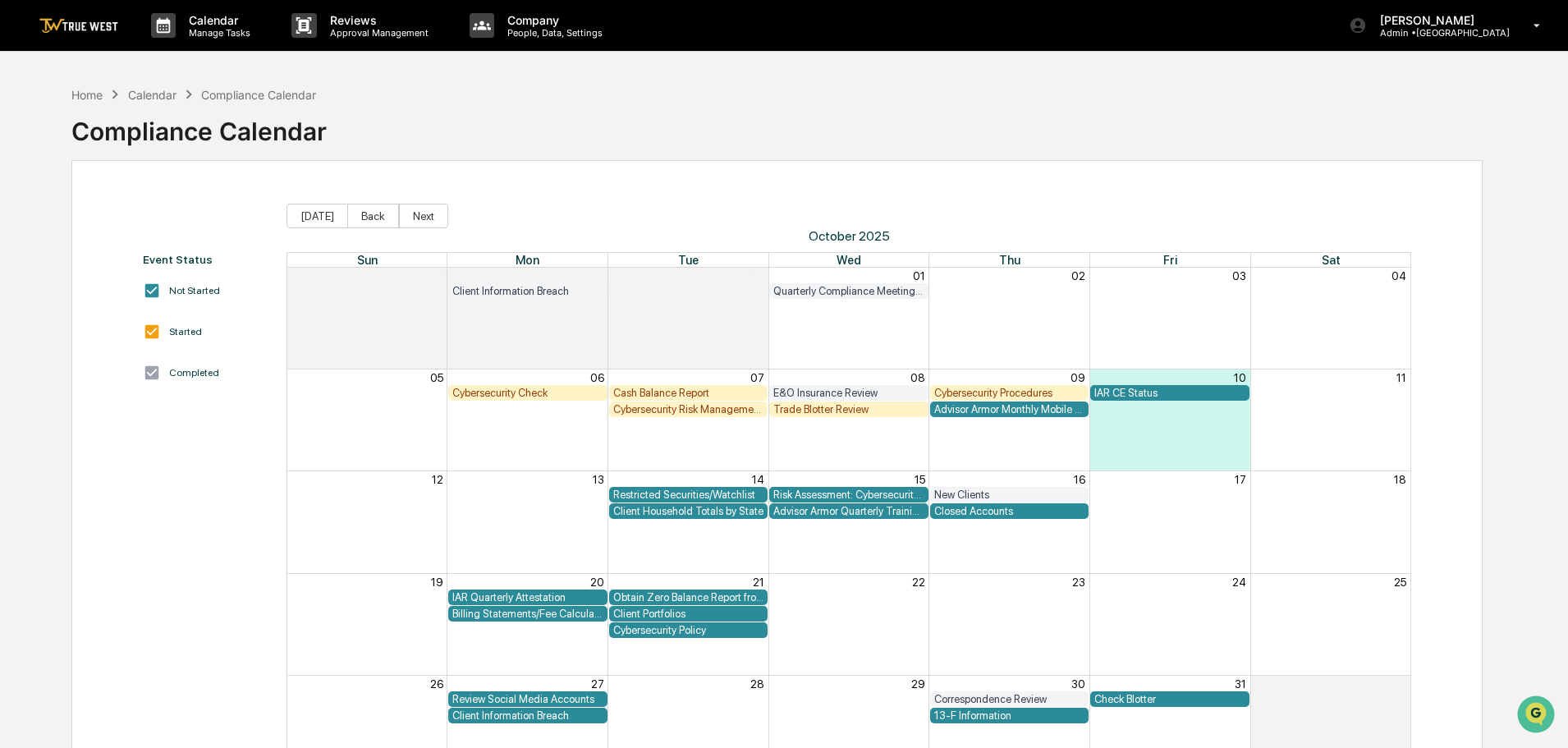
click at [809, 407] on div "Trade Blotter Review" at bounding box center [849, 408] width 151 height 12
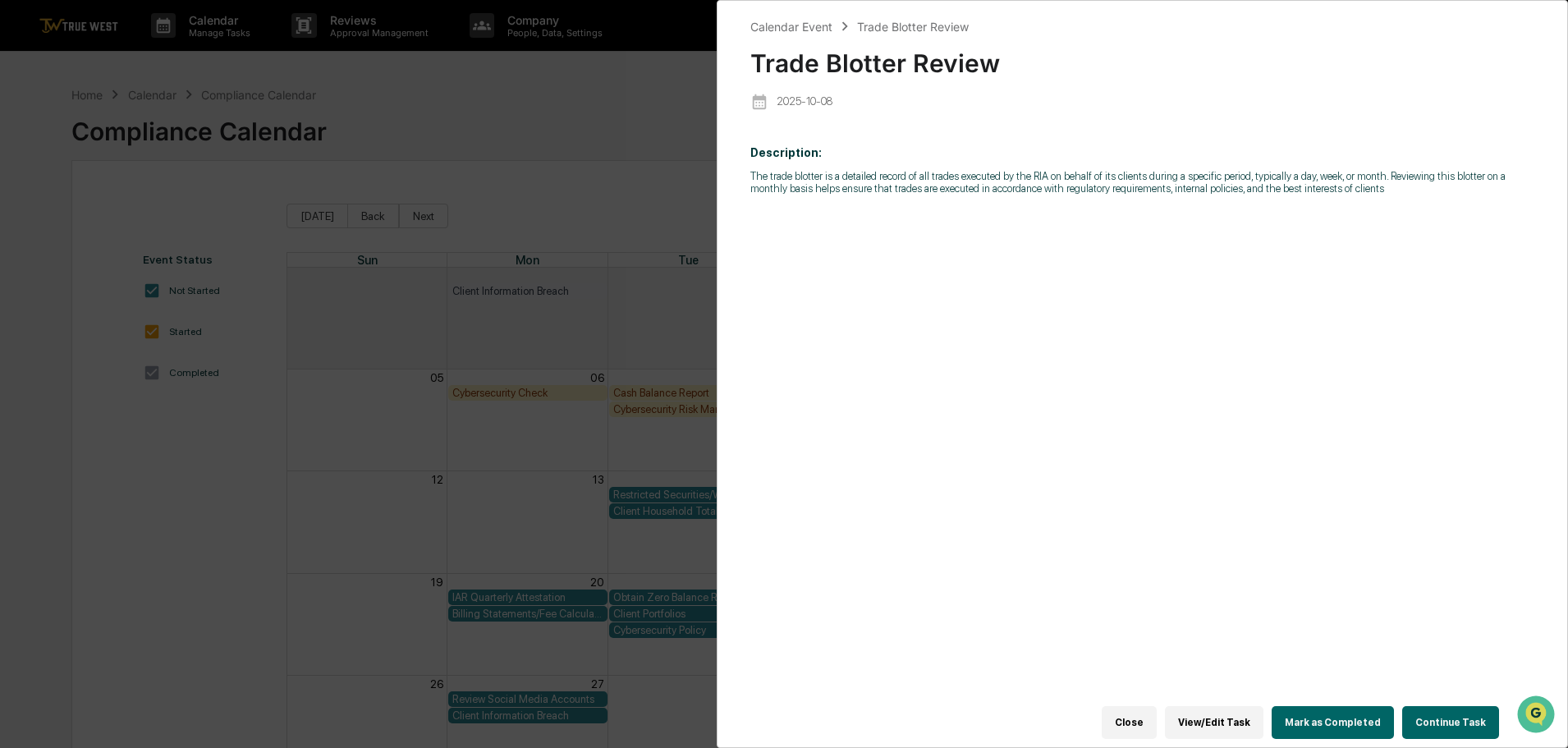
click at [1444, 712] on button "Continue Task" at bounding box center [1451, 722] width 97 height 33
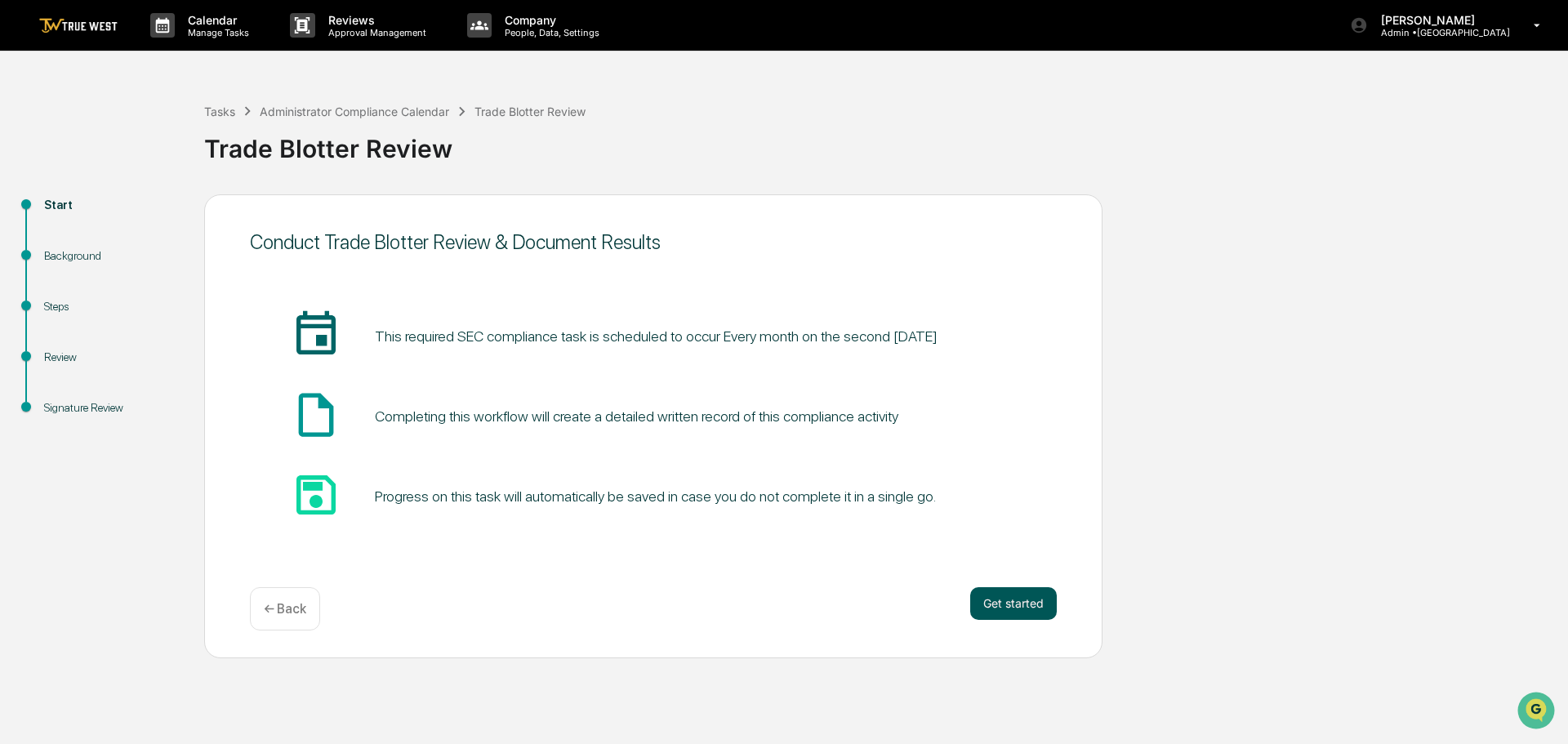
click at [1024, 604] on button "Get started" at bounding box center [1014, 603] width 87 height 33
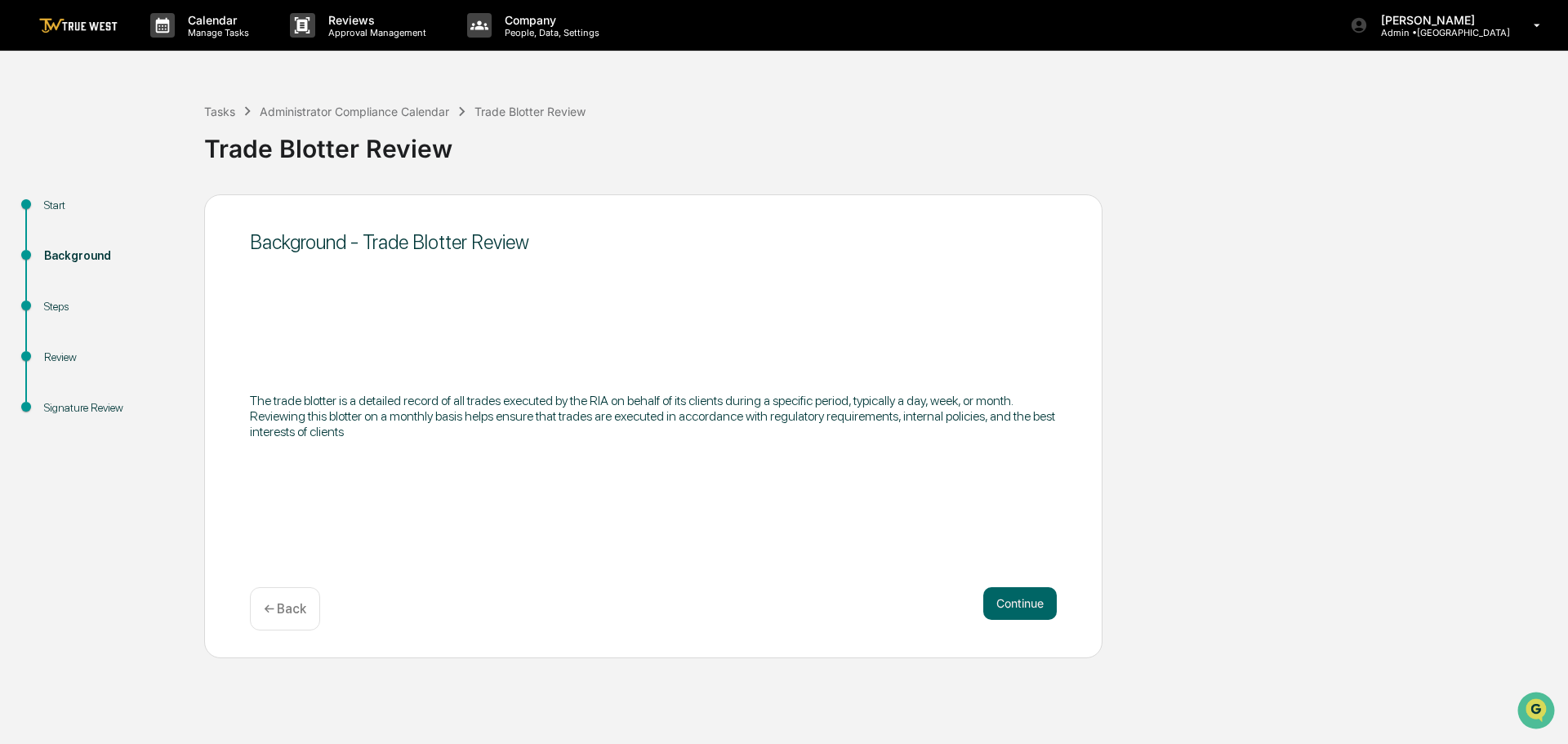
click at [1024, 604] on button "Continue" at bounding box center [1020, 603] width 74 height 33
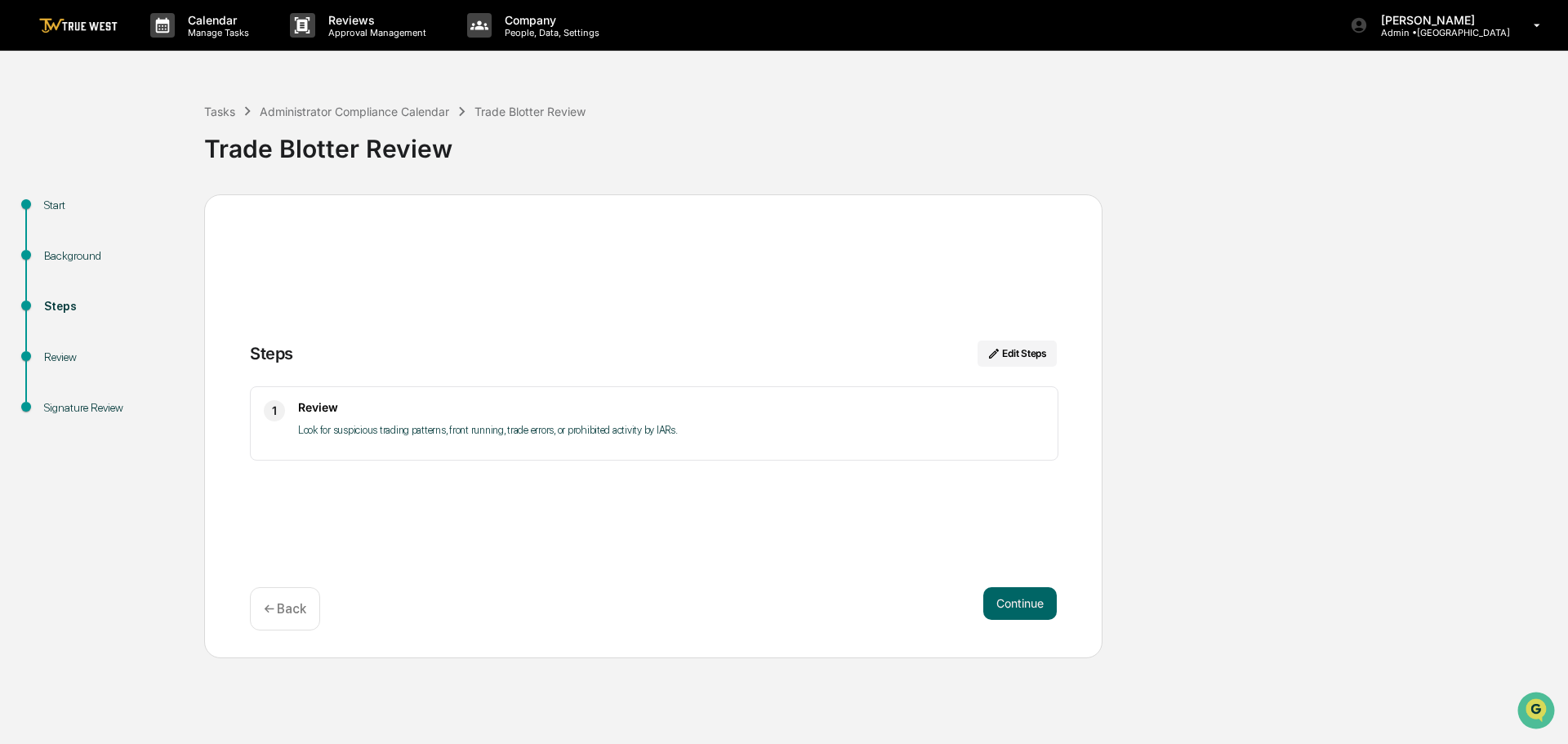
click at [1024, 604] on button "Continue" at bounding box center [1020, 603] width 74 height 33
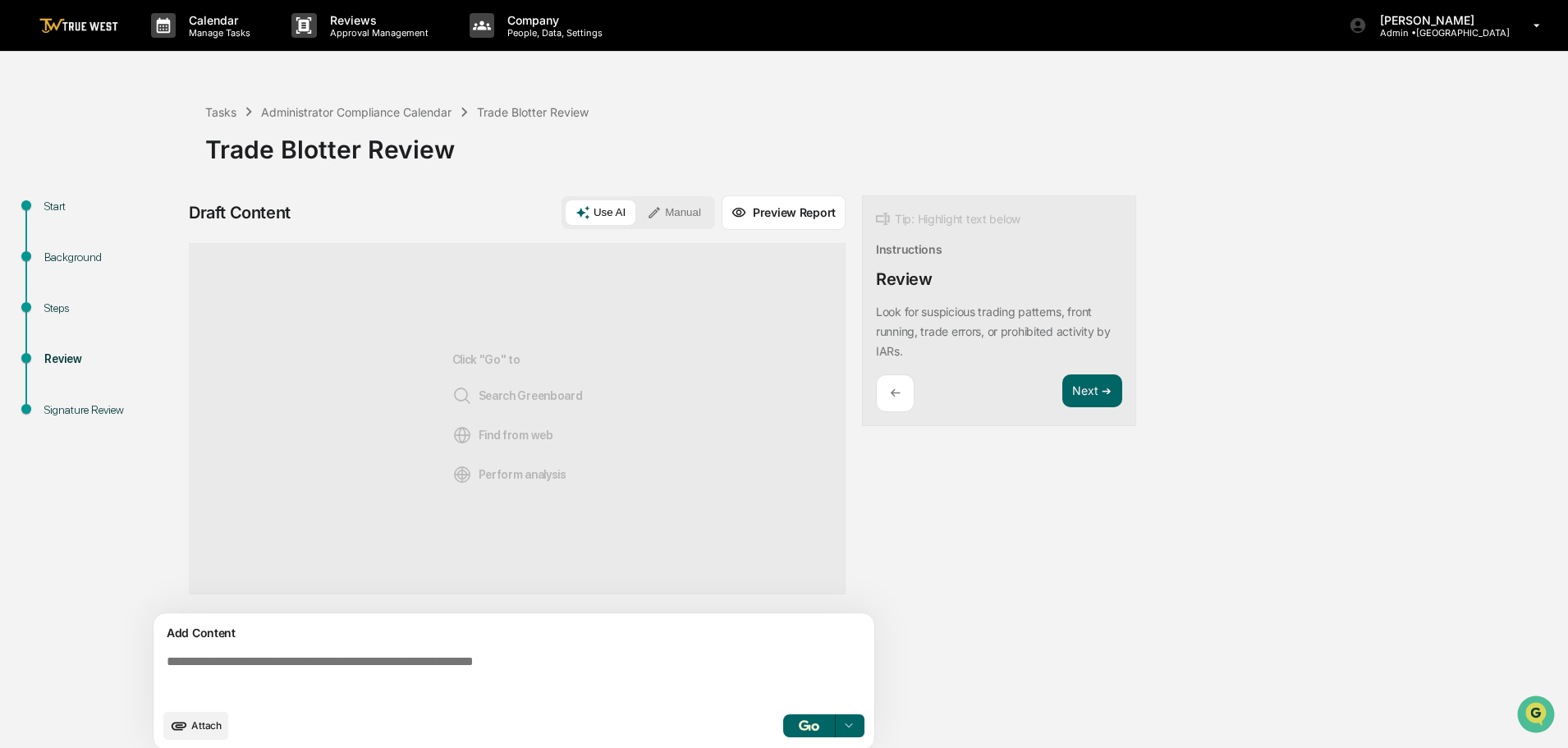
click at [691, 211] on button "Manual" at bounding box center [674, 212] width 74 height 25
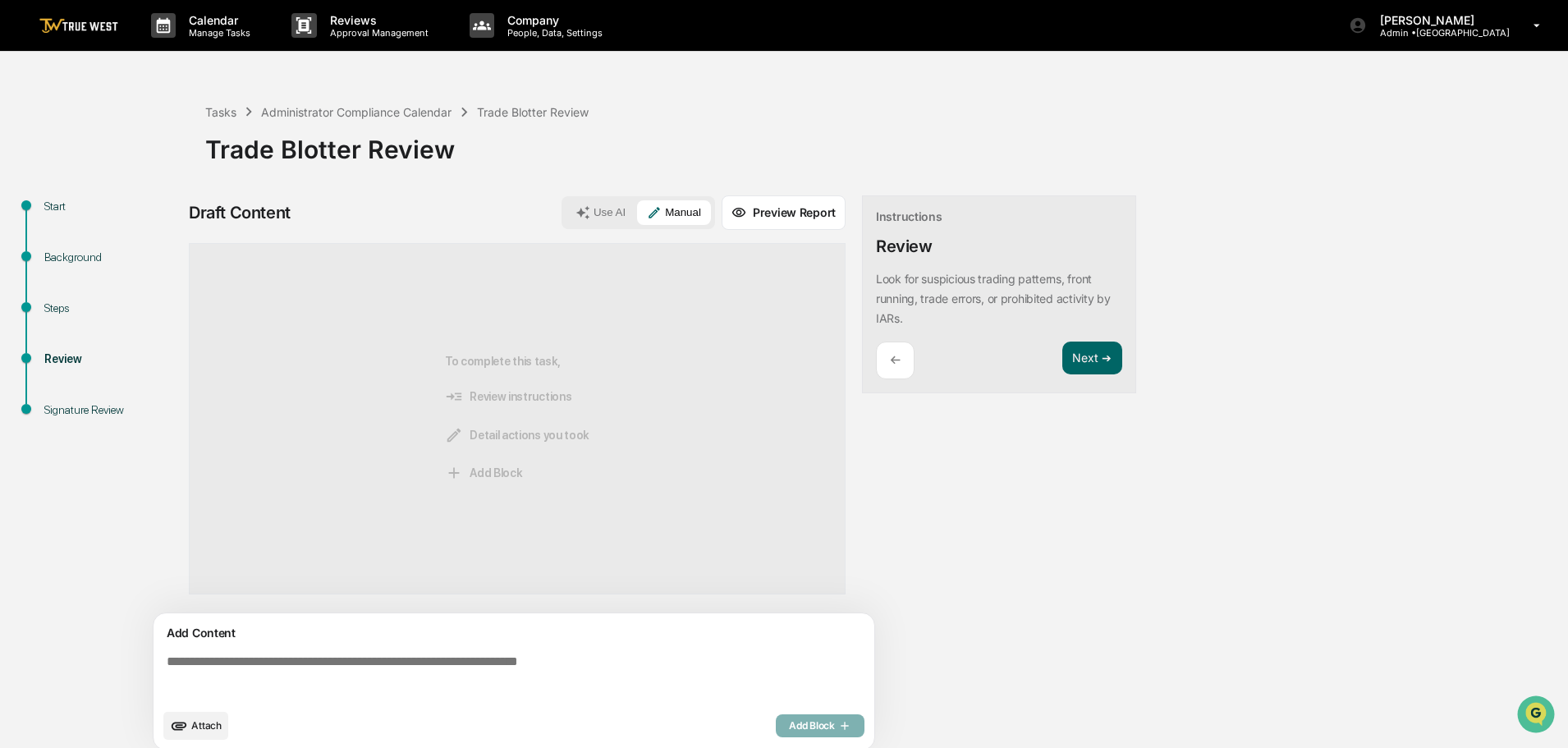
click at [165, 664] on textarea at bounding box center [517, 677] width 714 height 59
click at [163, 659] on textarea at bounding box center [517, 677] width 714 height 59
paste textarea "**********"
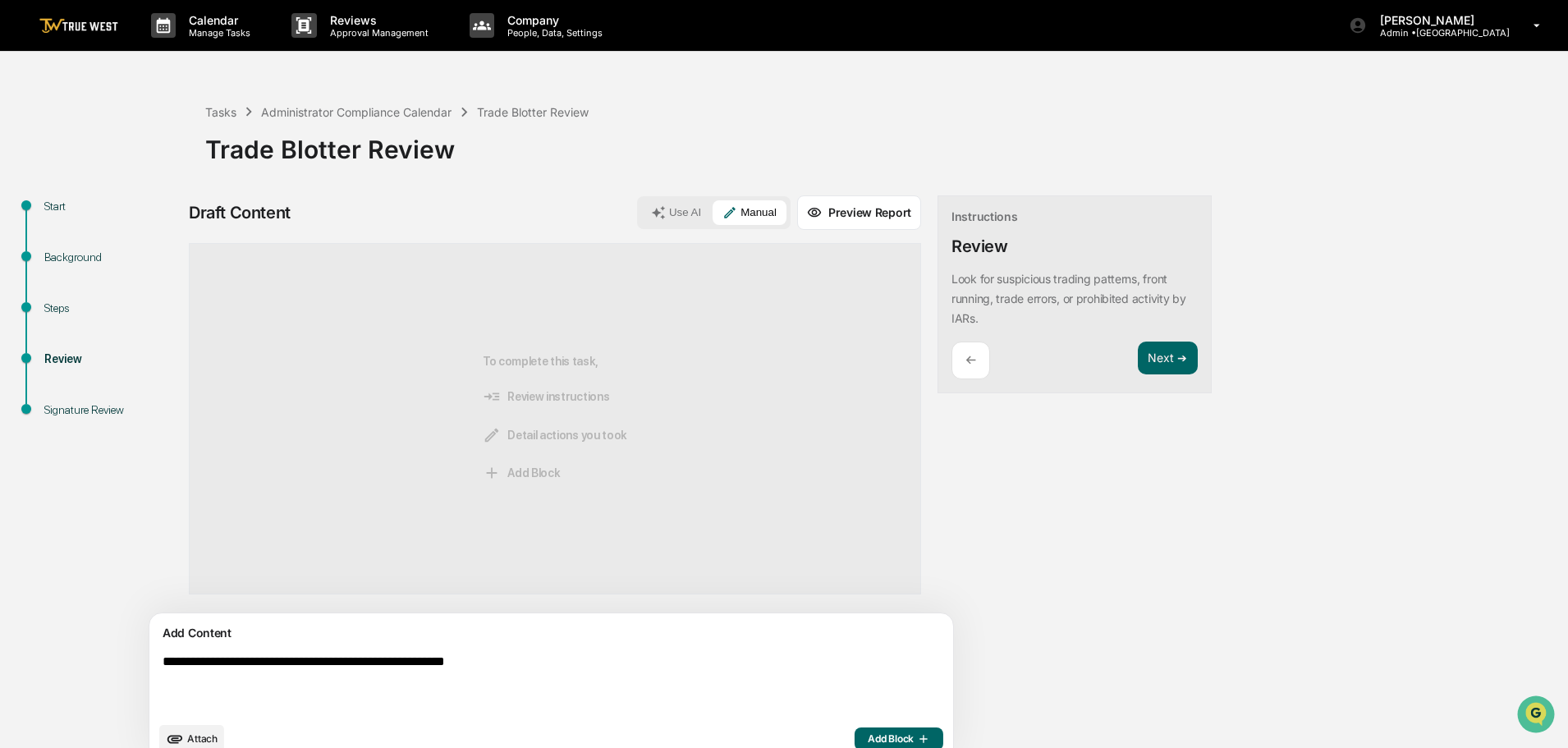
type textarea "**********"
click at [868, 732] on span "Add Block" at bounding box center [899, 739] width 62 height 13
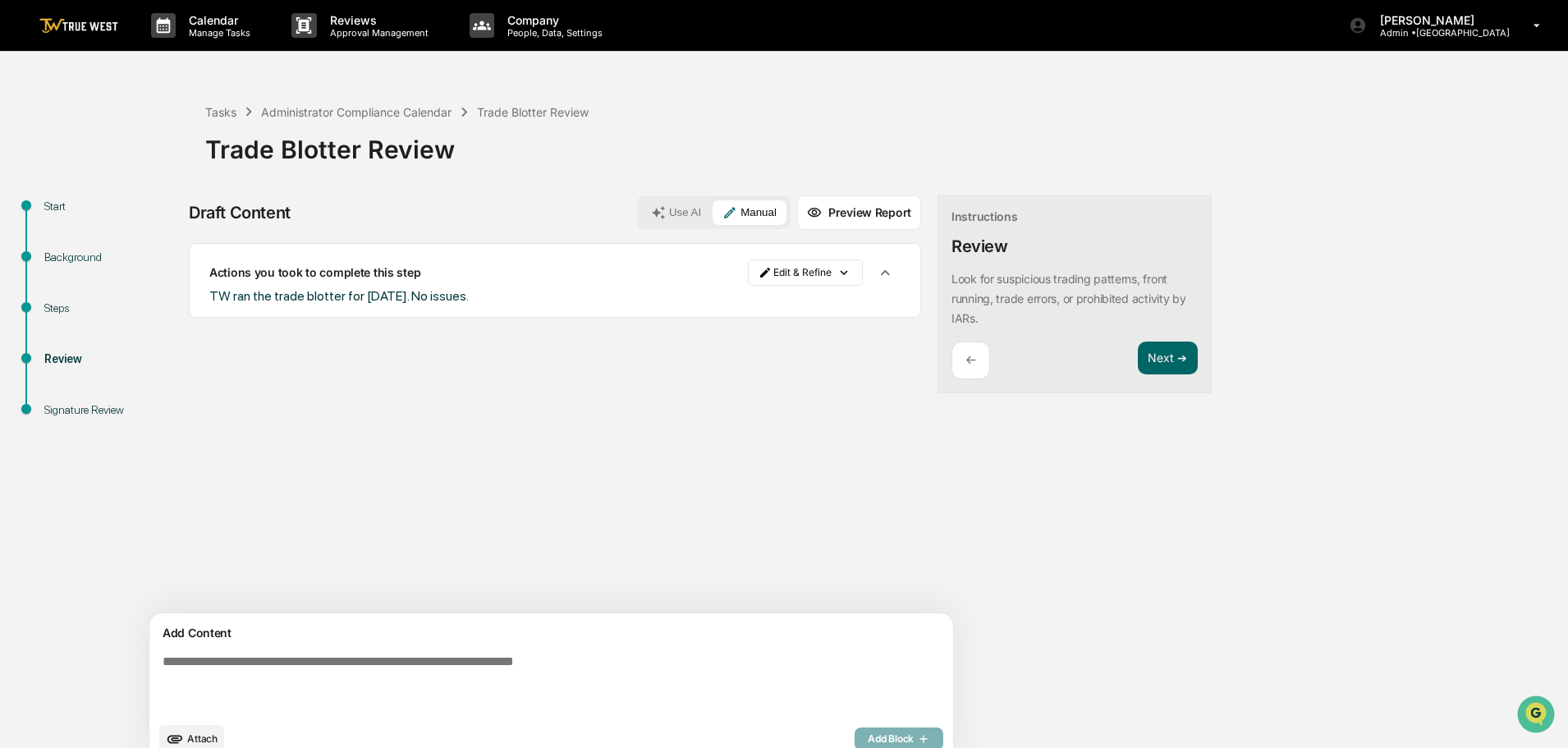
click at [206, 738] on span "Attach" at bounding box center [202, 738] width 30 height 12
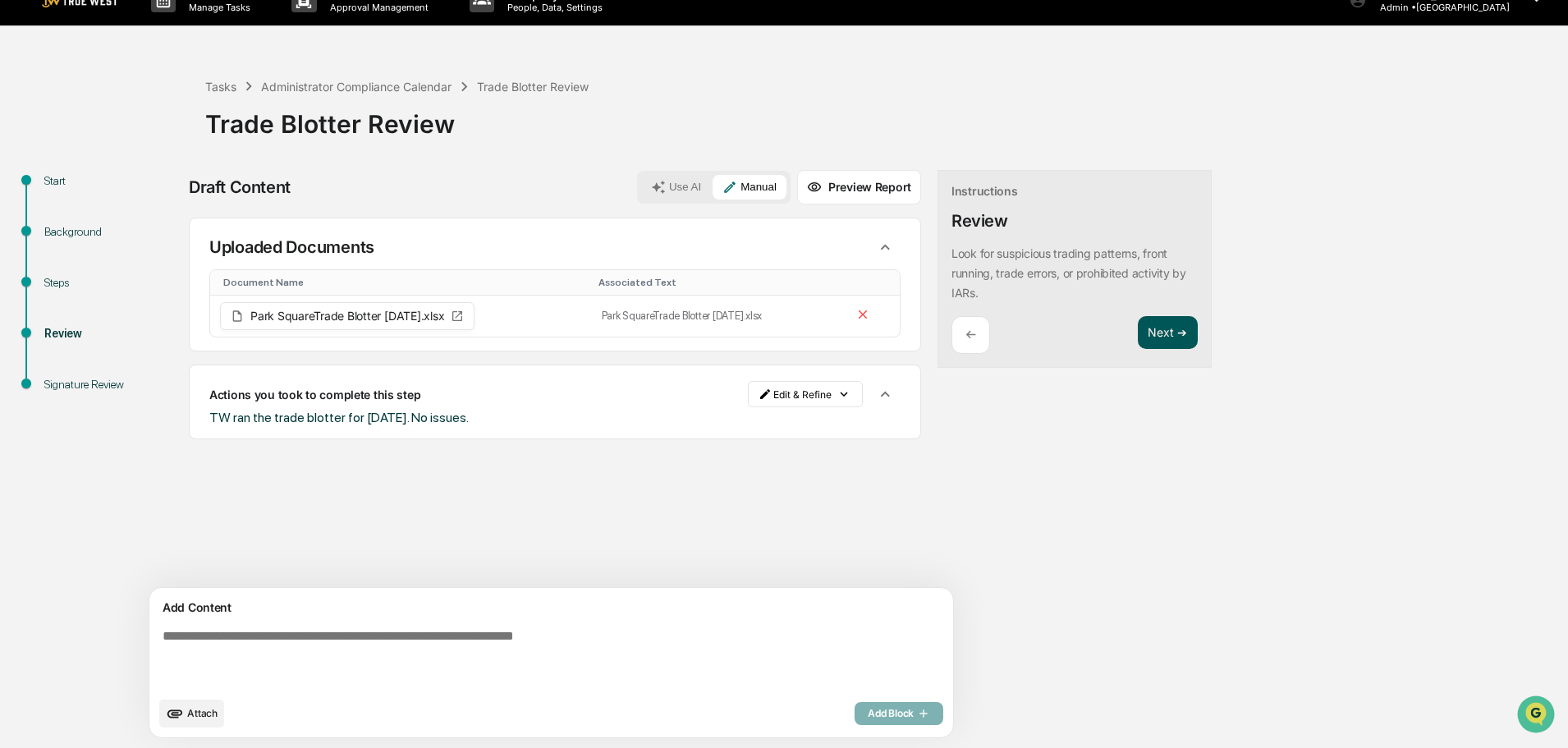
click at [1138, 329] on button "Next ➔" at bounding box center [1168, 332] width 60 height 34
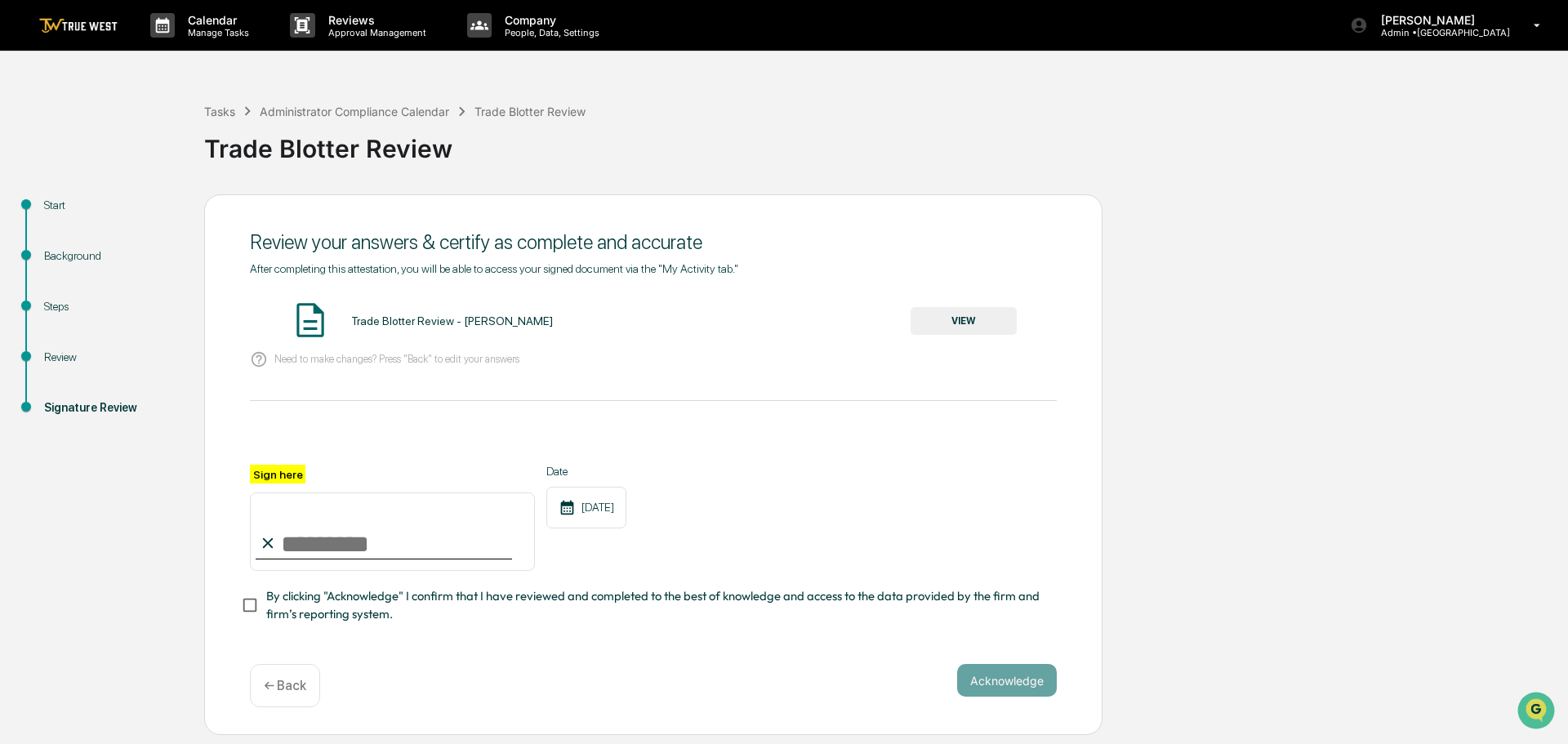
click at [981, 322] on button "VIEW" at bounding box center [963, 320] width 106 height 27
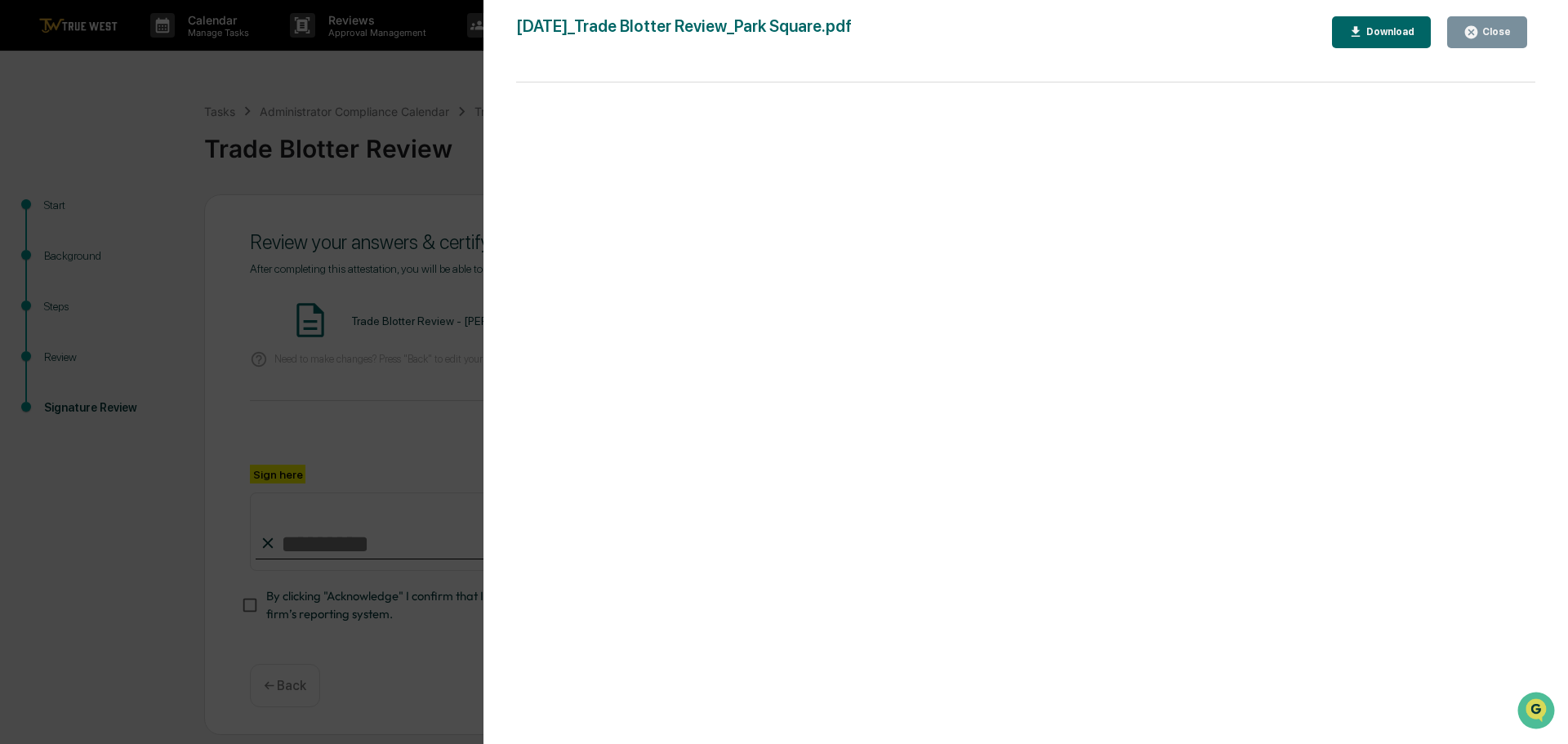
click at [441, 81] on div "Version History 10/10/2025, 03:55 PM Tammy Steffen 2025-10-10_Trade Blotter Rev…" at bounding box center [784, 372] width 1568 height 744
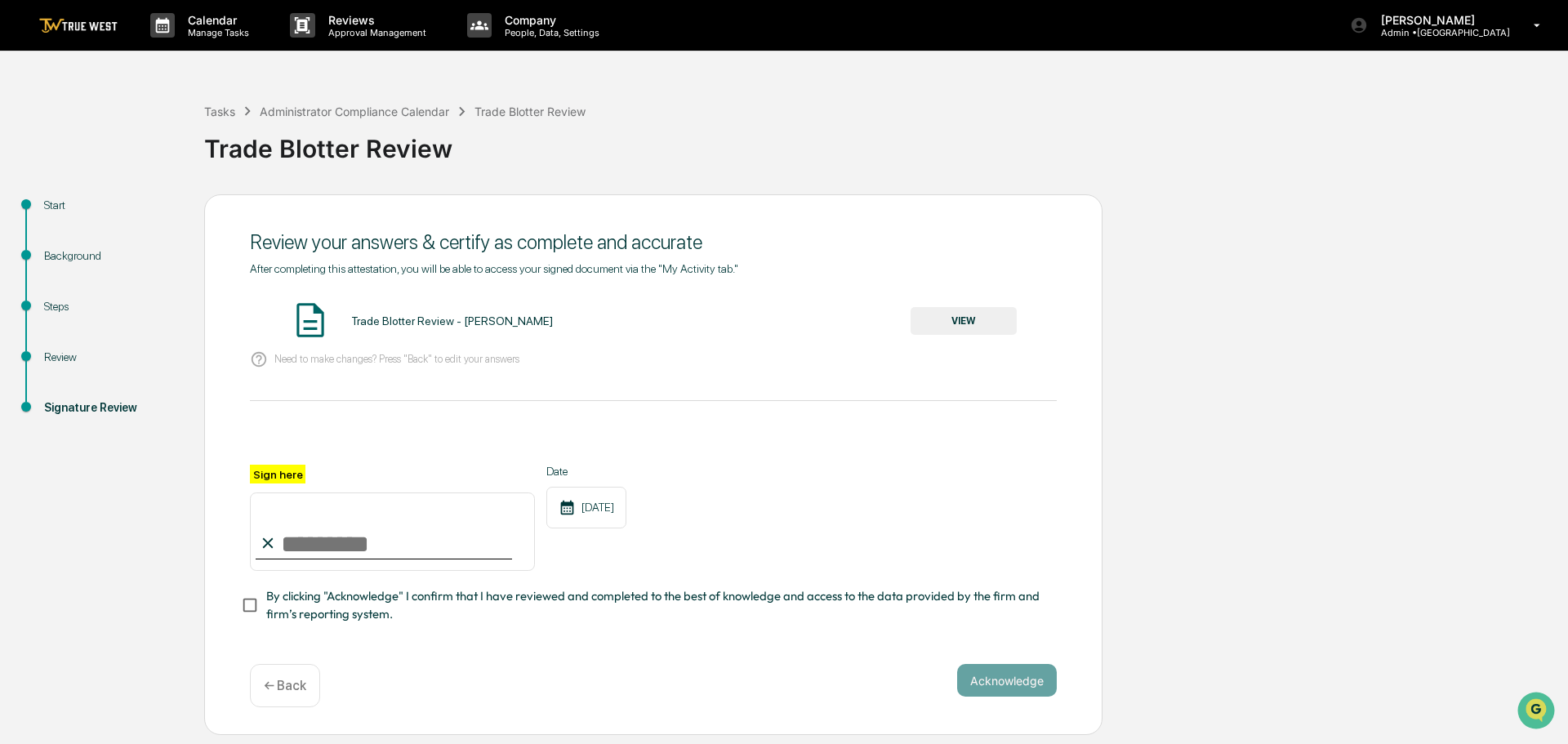
click at [360, 539] on input "Sign here" at bounding box center [393, 531] width 285 height 79
type input "**********"
click at [993, 689] on button "Acknowledge" at bounding box center [1006, 680] width 100 height 33
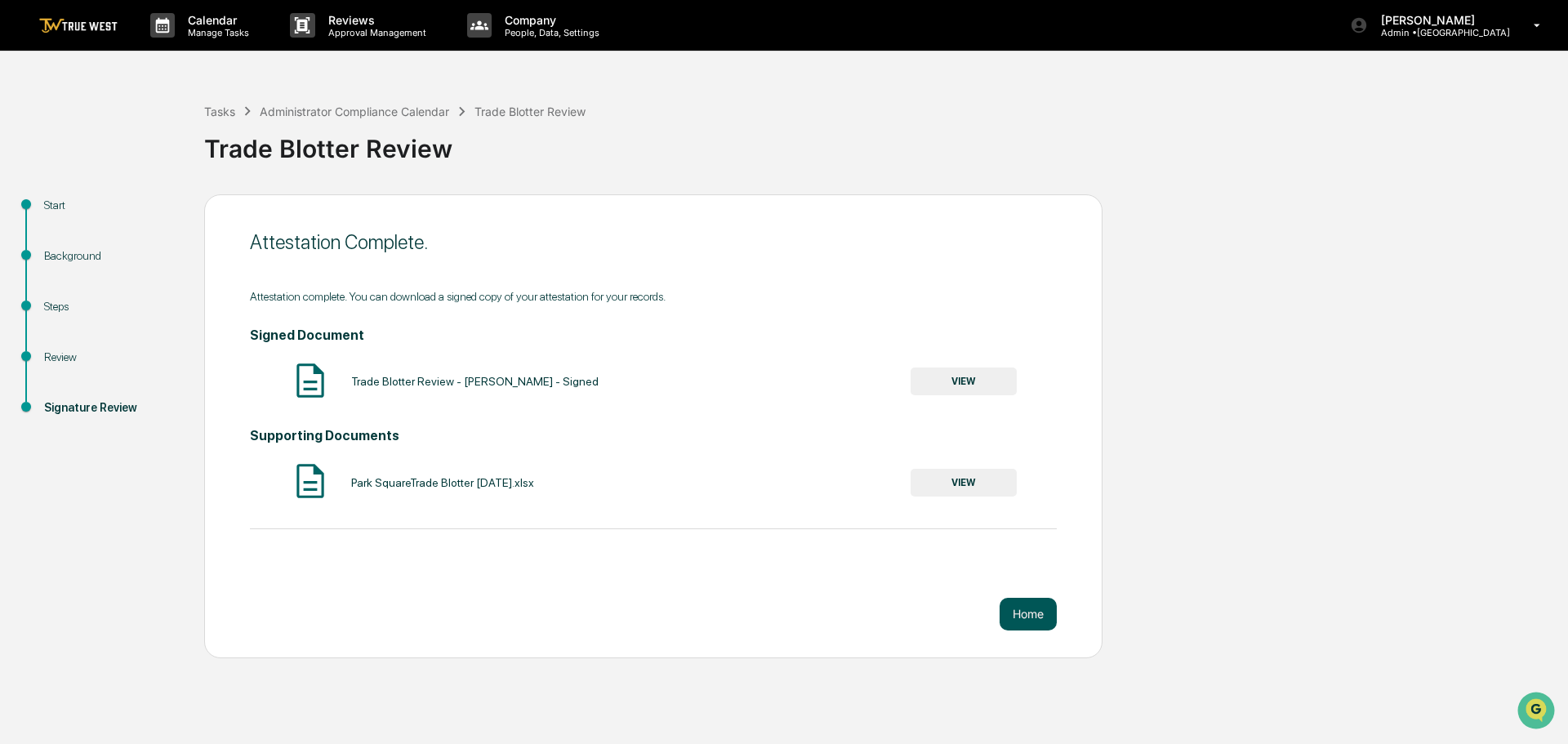
click at [1027, 613] on button "Home" at bounding box center [1028, 614] width 58 height 33
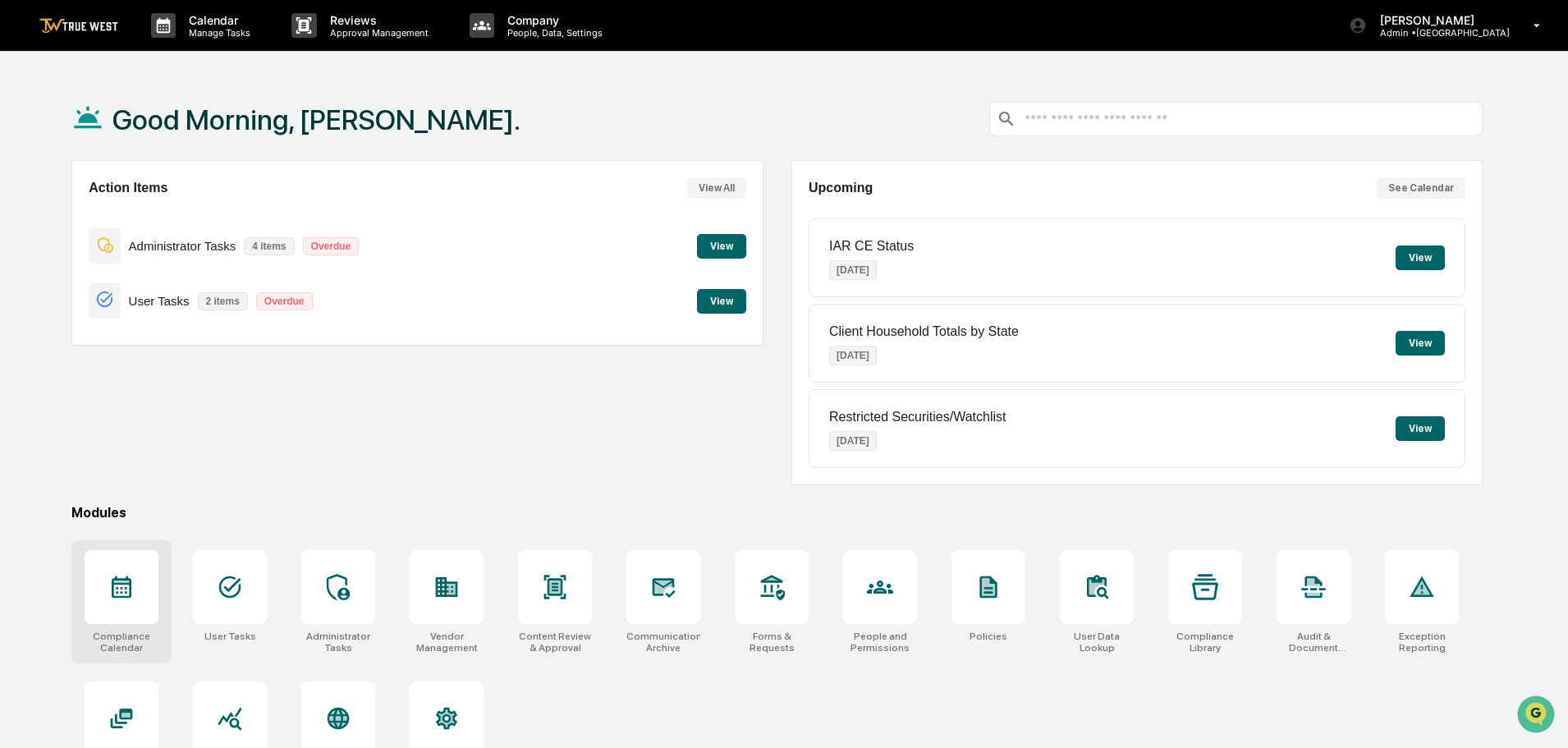
click at [119, 592] on icon at bounding box center [121, 586] width 27 height 27
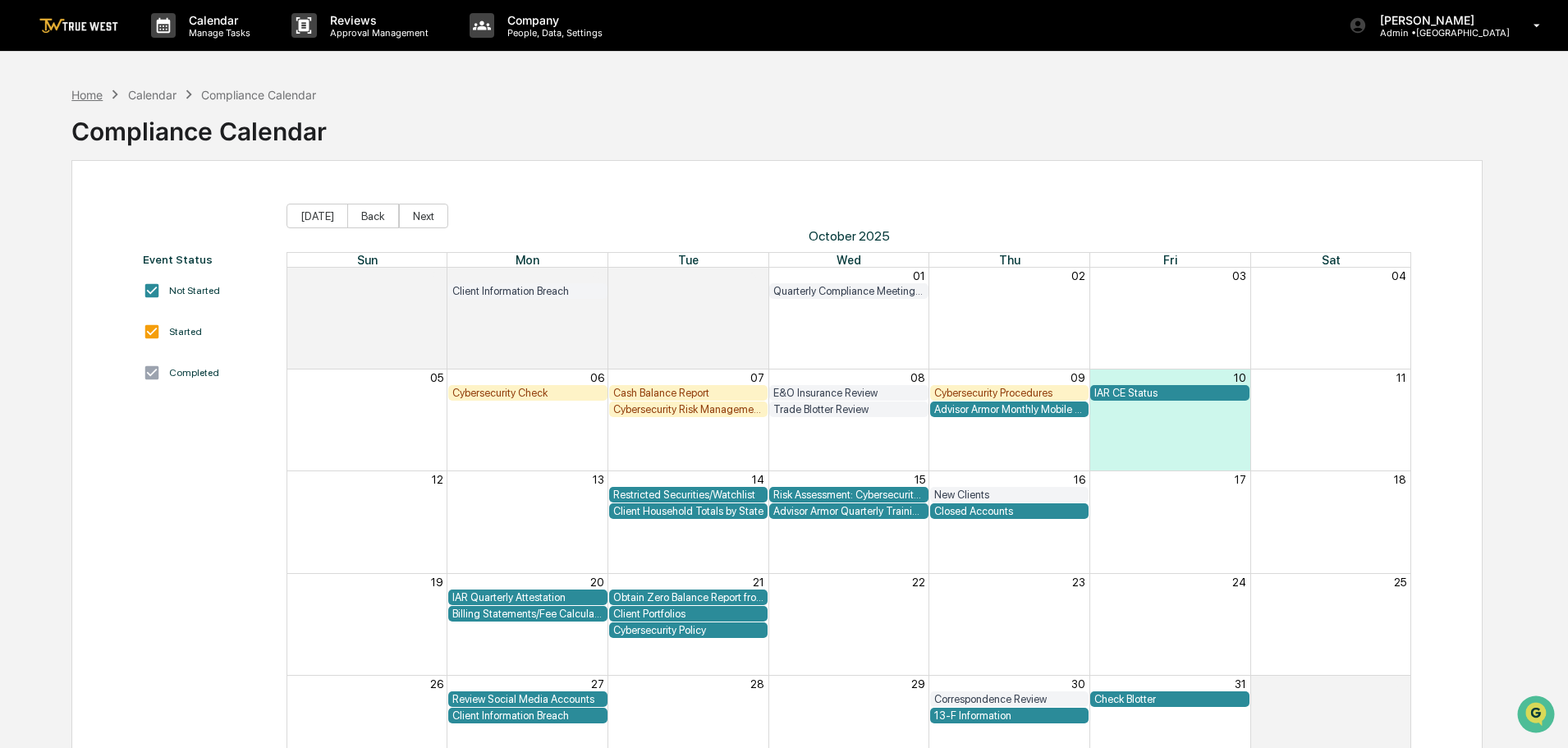
click at [82, 95] on div "Home" at bounding box center [87, 95] width 31 height 14
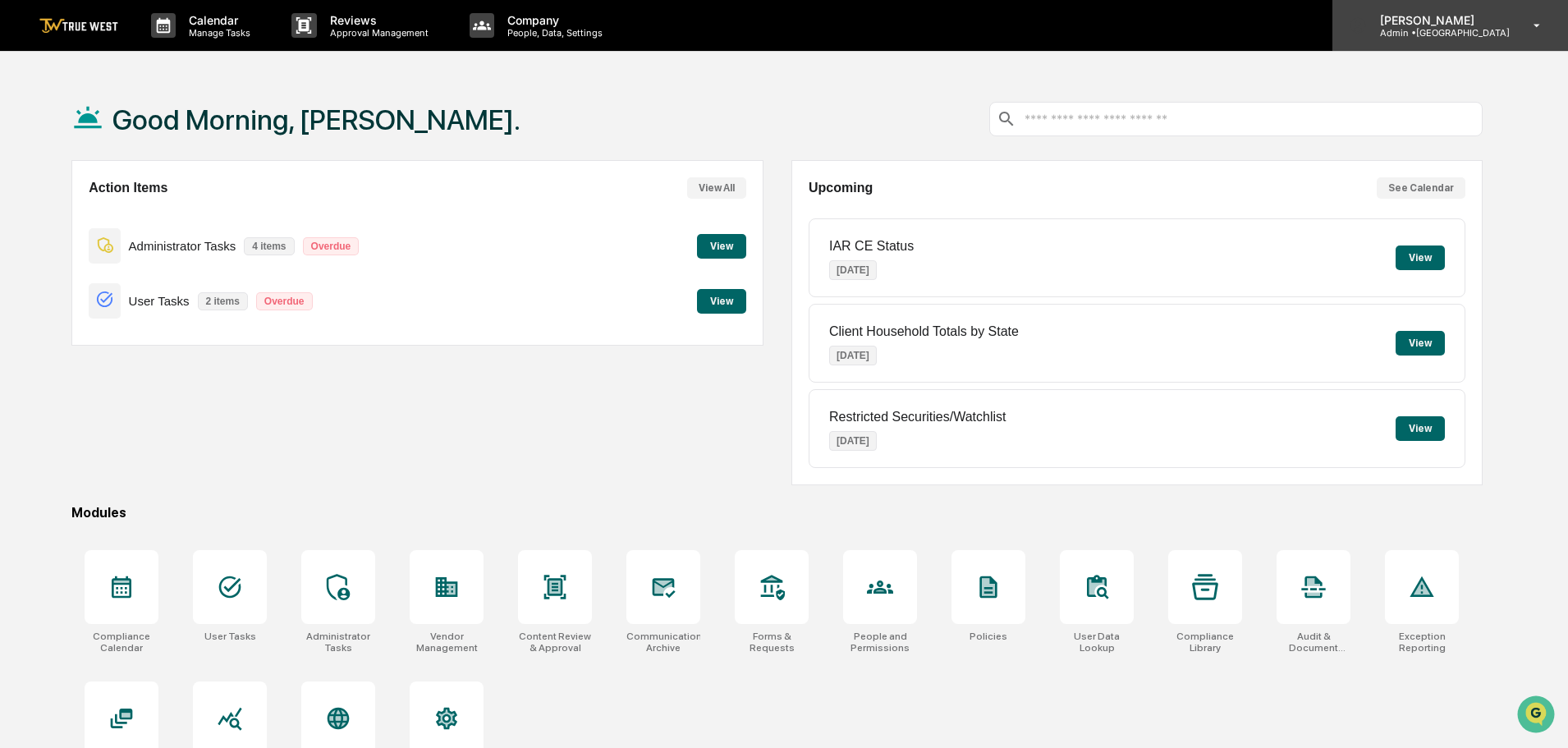
click at [1467, 32] on p "Admin • [GEOGRAPHIC_DATA]" at bounding box center [1439, 33] width 143 height 12
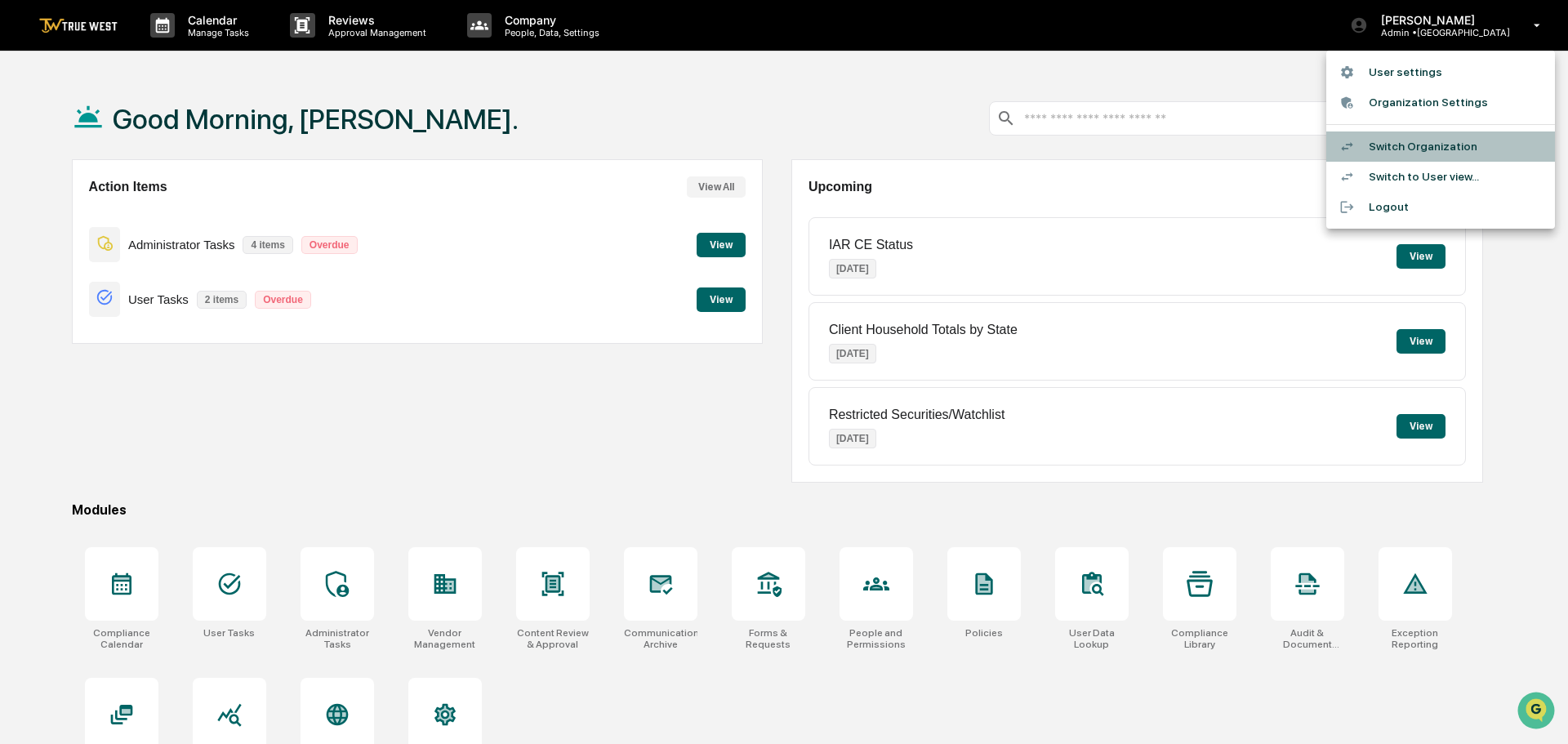
click at [1428, 147] on li "Switch Organization" at bounding box center [1441, 146] width 228 height 30
